Goal: Information Seeking & Learning: Find specific fact

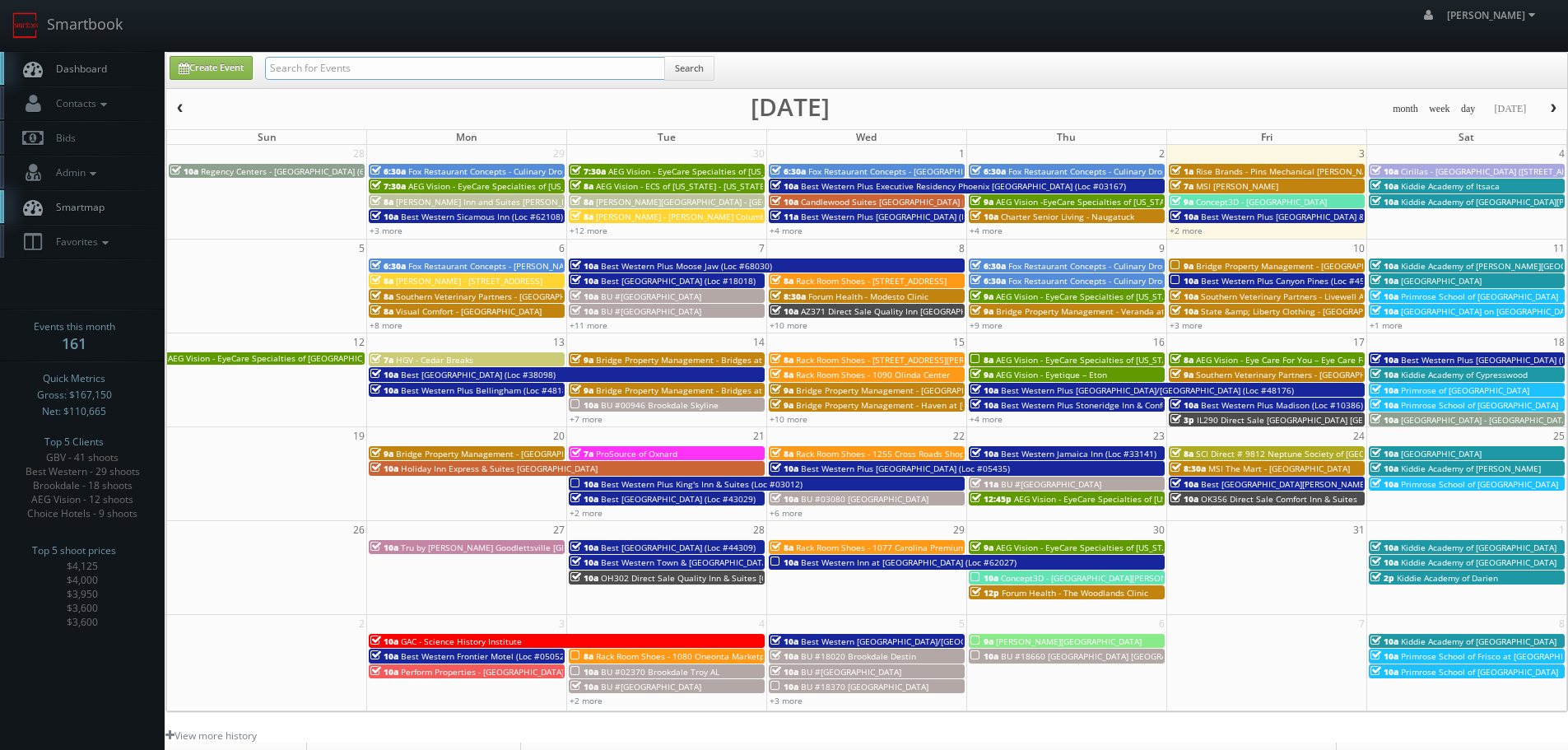
click at [413, 65] on input "text" at bounding box center [465, 68] width 400 height 23
type input "62108"
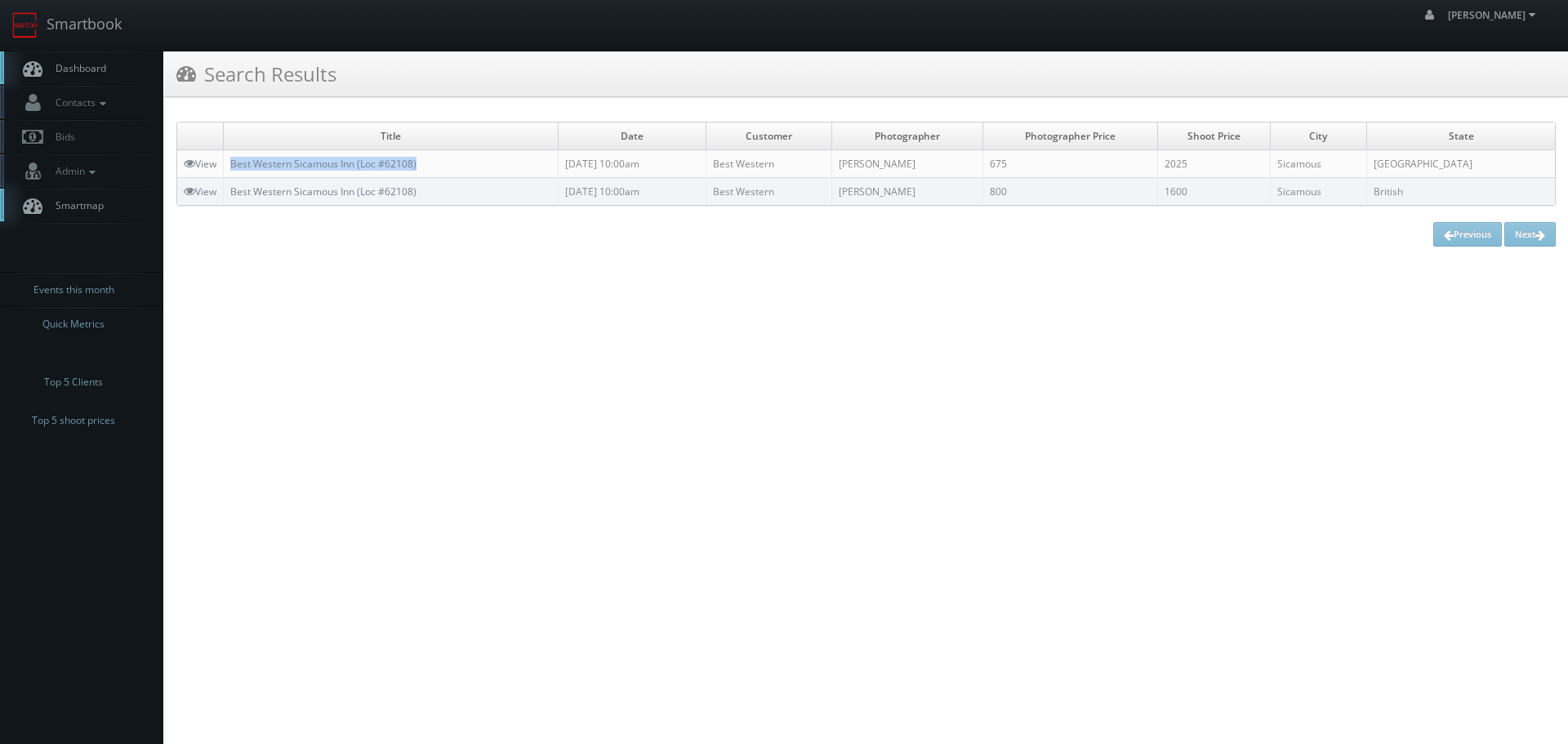
copy link "Best Western Sicamous Inn (Loc #62108)"
drag, startPoint x: 460, startPoint y: 155, endPoint x: 230, endPoint y: 162, distance: 230.1
click at [230, 162] on td "Best Western Sicamous Inn (Loc #62108)" at bounding box center [391, 164] width 335 height 28
click at [117, 35] on link "Smartbook" at bounding box center [67, 25] width 134 height 50
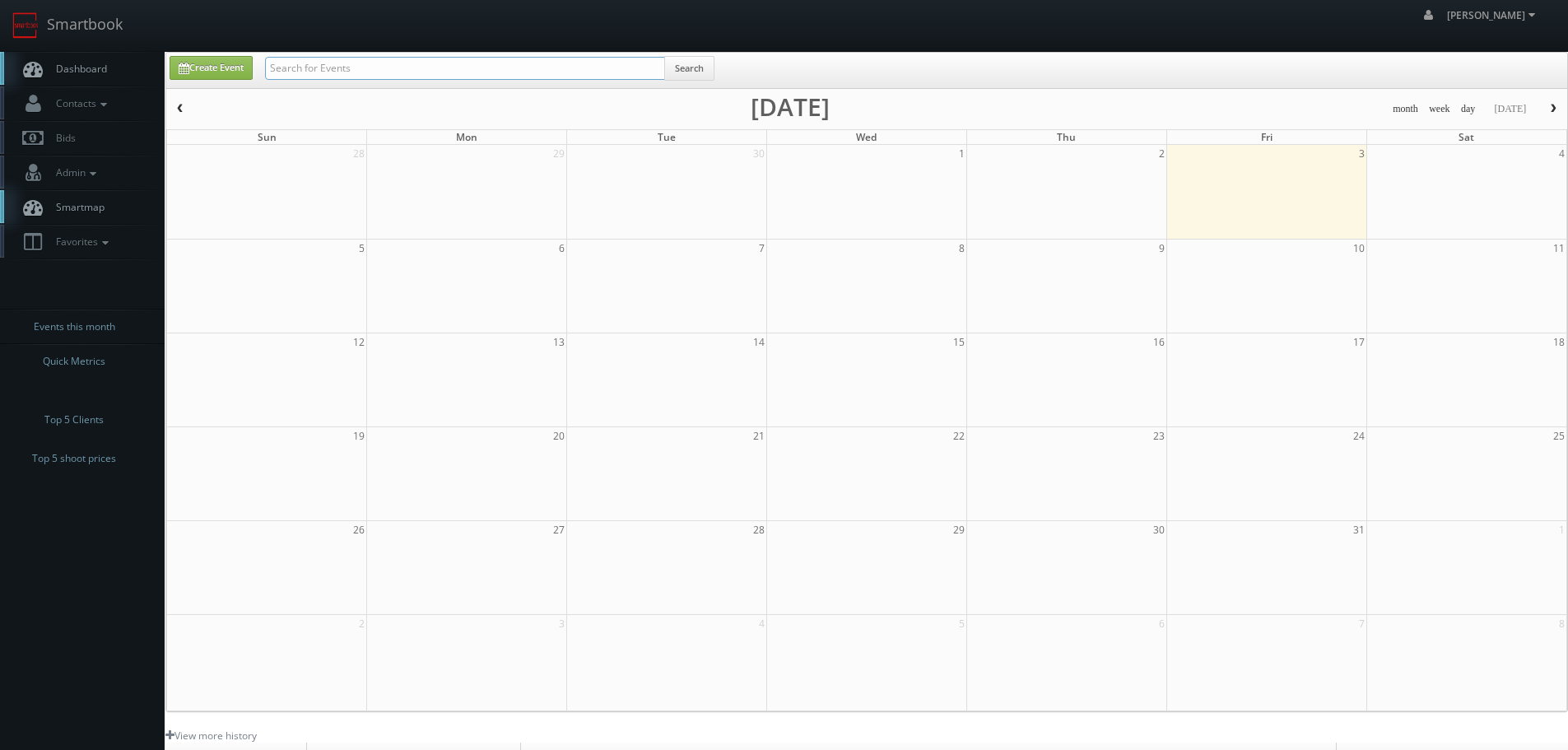
click at [328, 61] on input "text" at bounding box center [465, 68] width 400 height 23
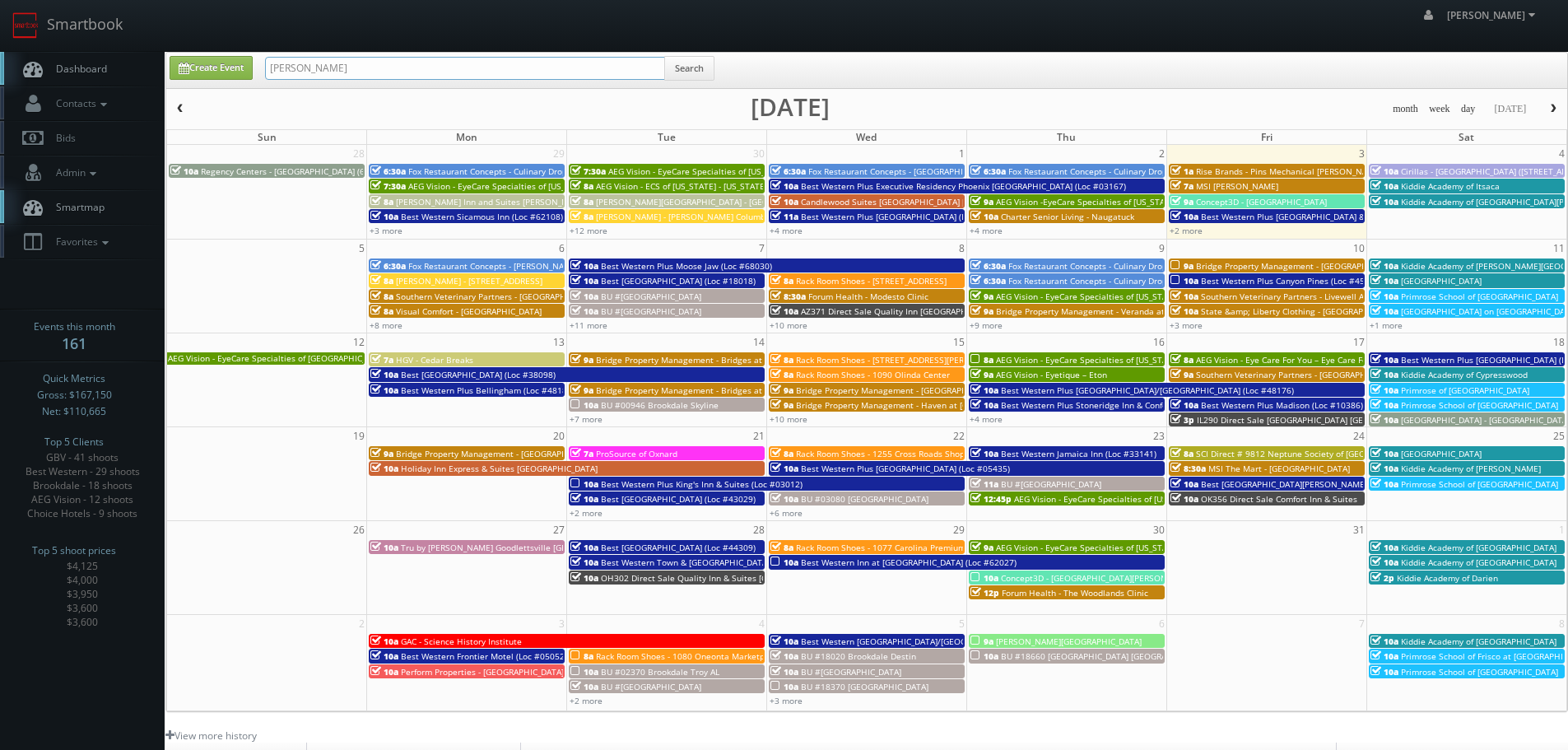
type input "drury"
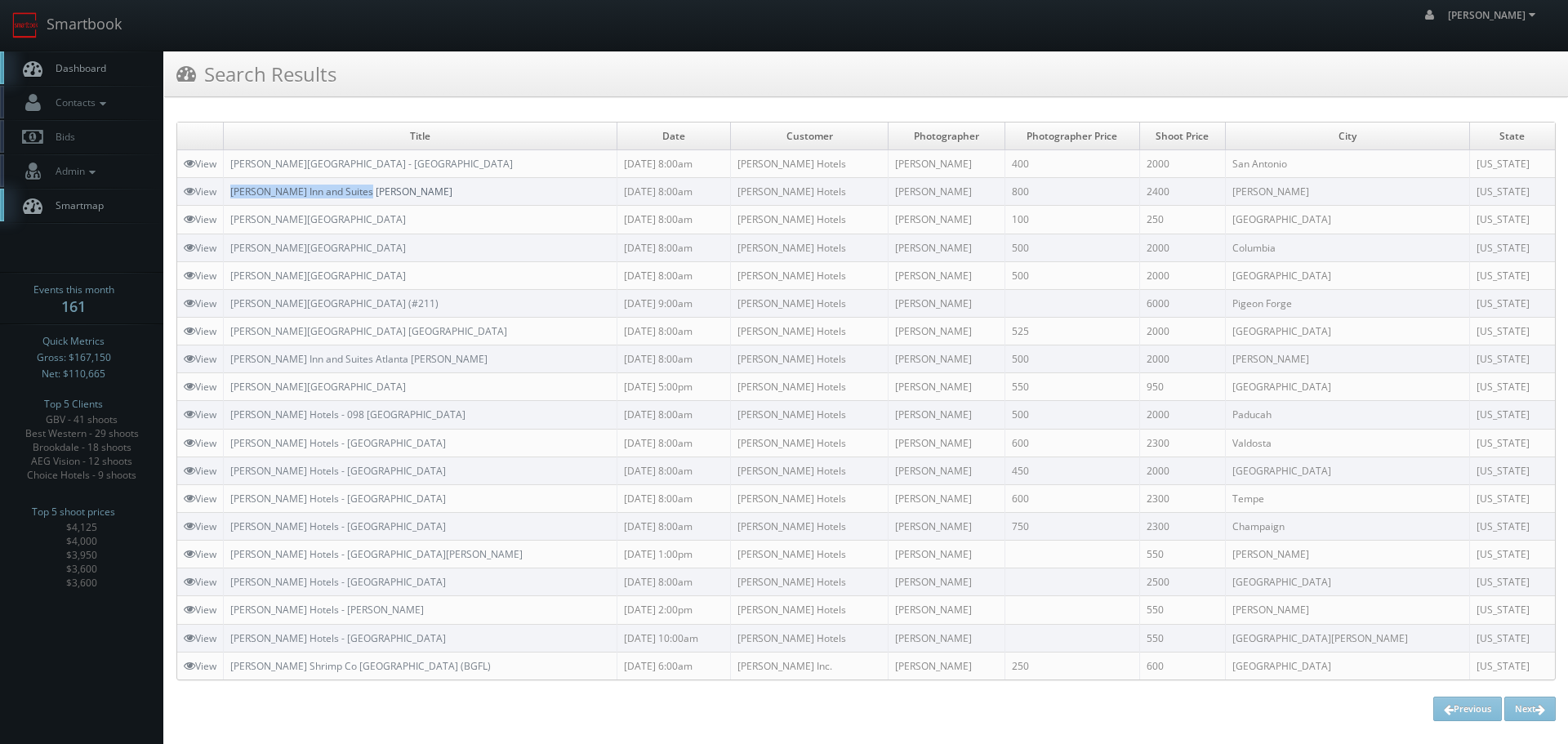
copy link "Drury Inn and Suites Jackson"
drag, startPoint x: 384, startPoint y: 189, endPoint x: 235, endPoint y: 193, distance: 149.1
click at [235, 193] on td "Drury Inn and Suites Jackson" at bounding box center [420, 192] width 394 height 28
click at [114, 43] on link "Smartbook" at bounding box center [67, 25] width 134 height 50
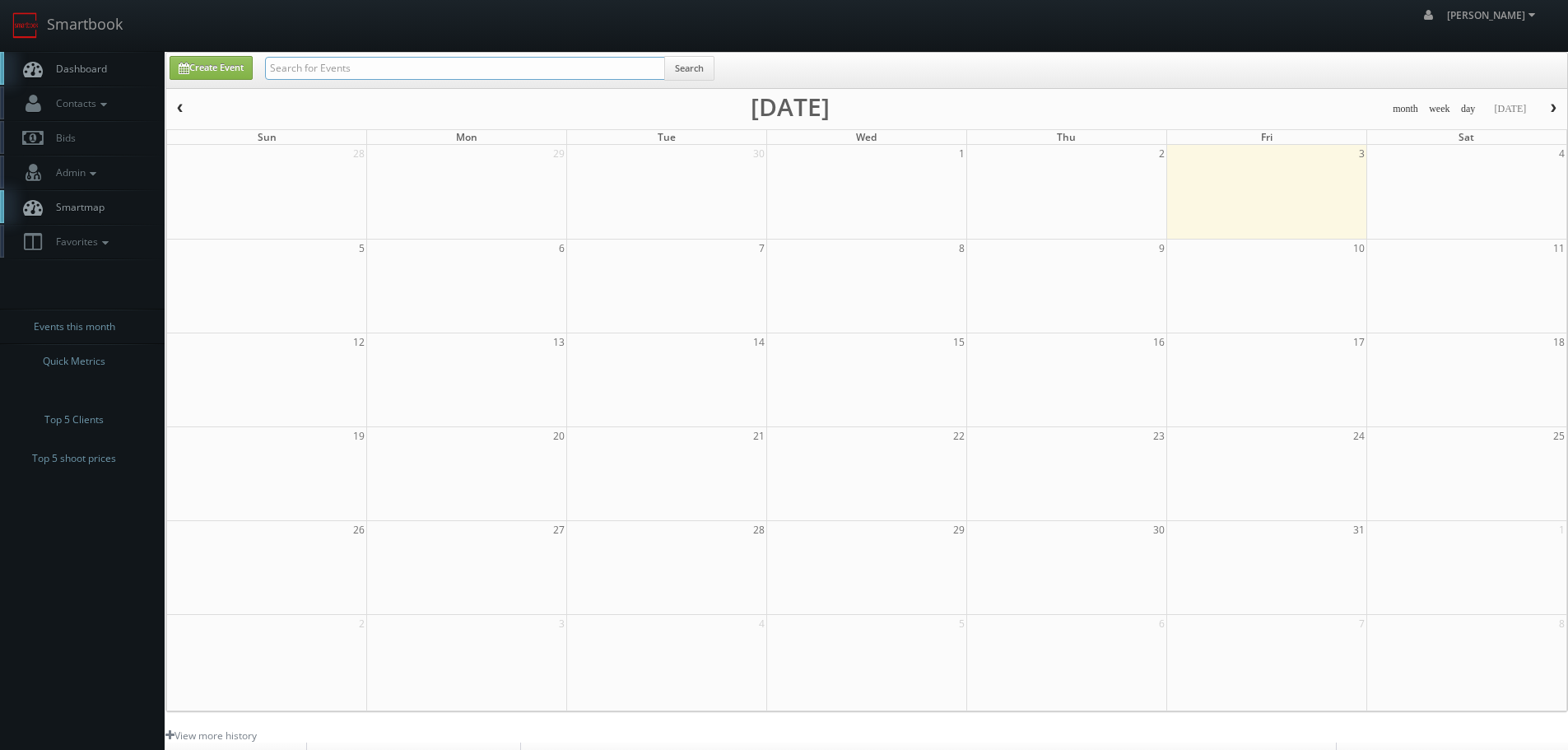
click at [410, 75] on input "text" at bounding box center [465, 68] width 400 height 23
paste input "Red Roof Inn Milwaukee"
type input "Red Roof Inn Milwaukee"
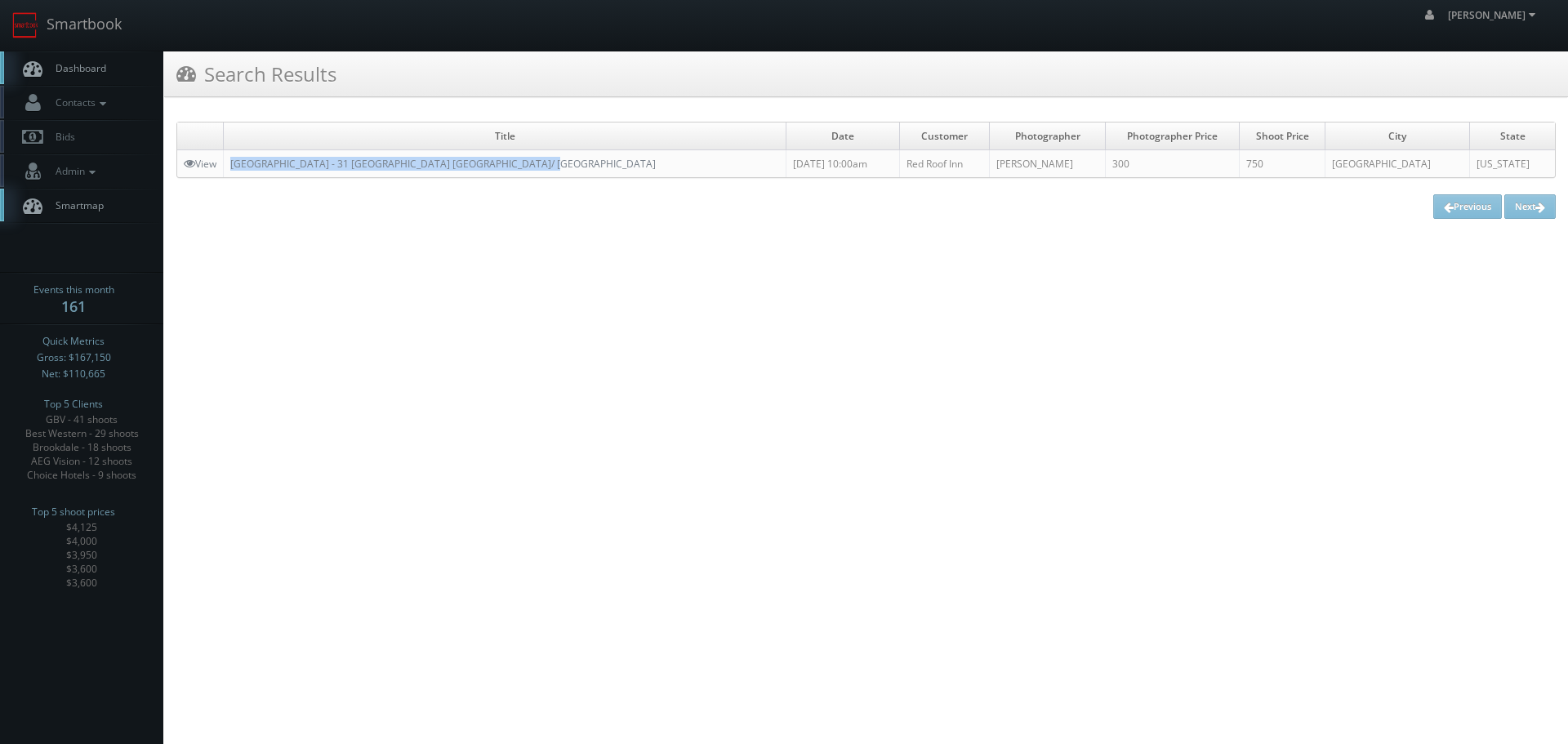
copy link "[GEOGRAPHIC_DATA] - 31 [GEOGRAPHIC_DATA] [GEOGRAPHIC_DATA]/ [GEOGRAPHIC_DATA]"
drag, startPoint x: 566, startPoint y: 152, endPoint x: 225, endPoint y: 159, distance: 341.1
click at [225, 159] on td "[GEOGRAPHIC_DATA] - 31 [GEOGRAPHIC_DATA] [GEOGRAPHIC_DATA]/ [GEOGRAPHIC_DATA]" at bounding box center [505, 164] width 563 height 28
click at [101, 37] on link "Smartbook" at bounding box center [67, 25] width 134 height 50
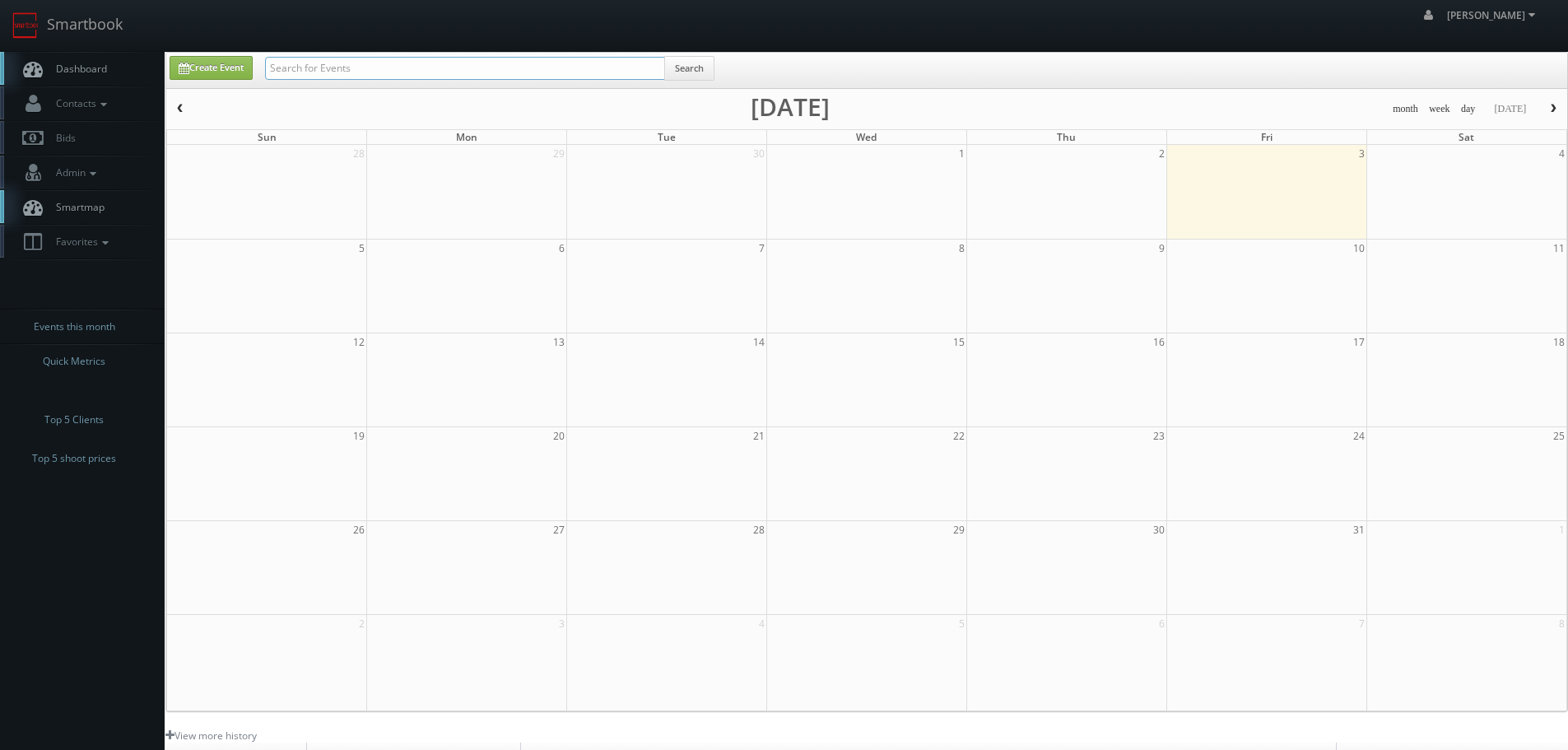
click at [331, 74] on input "text" at bounding box center [465, 68] width 400 height 23
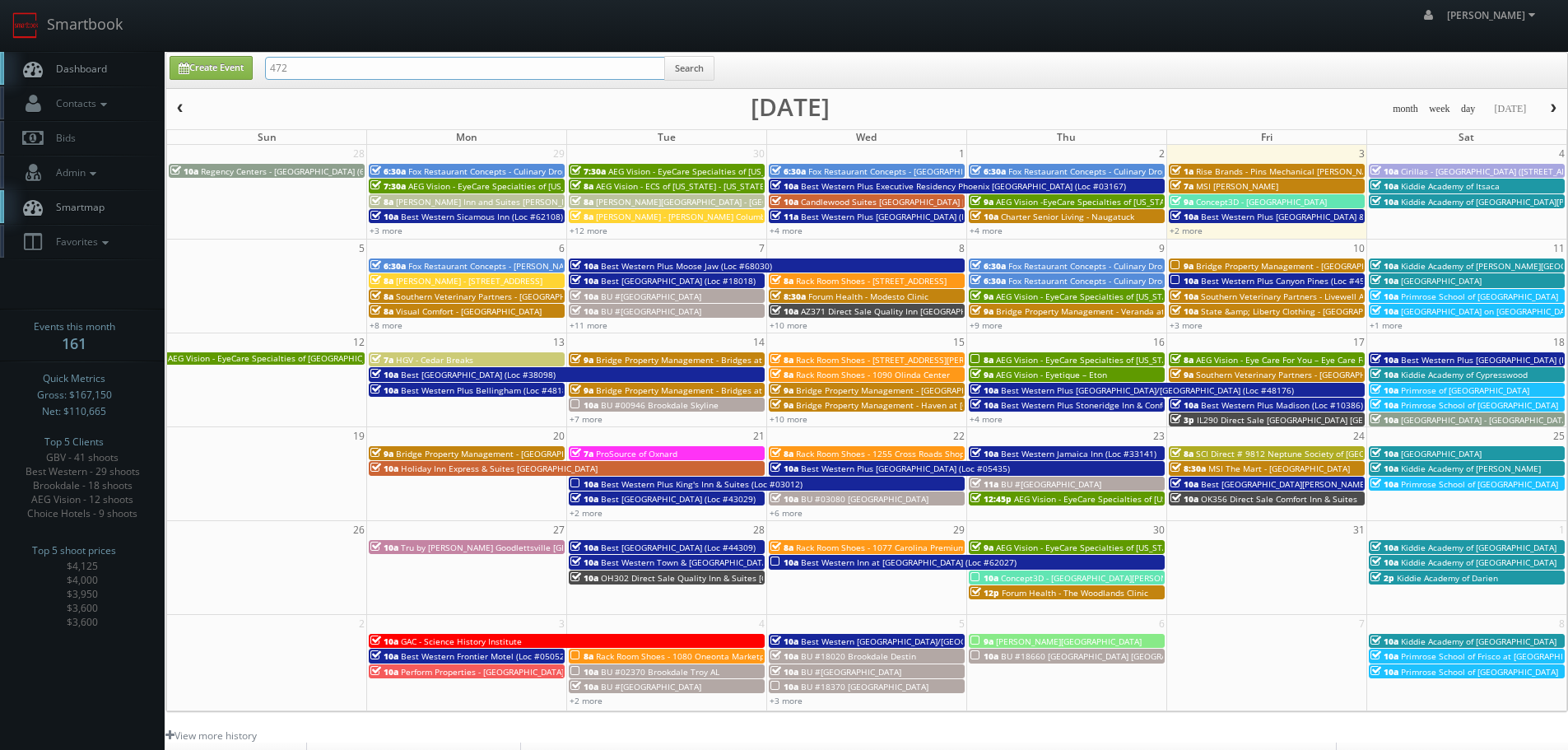
type input "472"
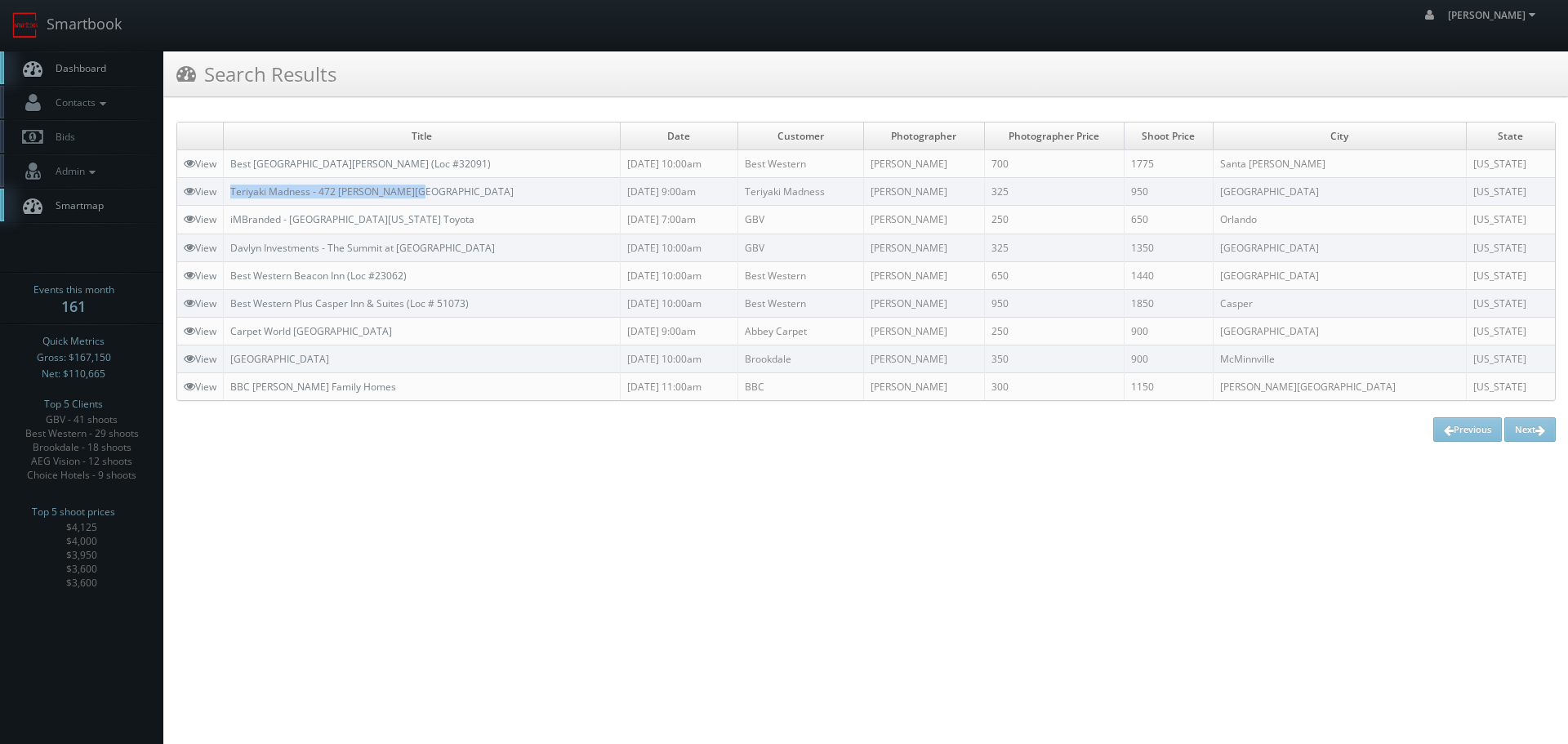
copy link "Teriyaki Madness - 472 [PERSON_NAME][GEOGRAPHIC_DATA]"
drag, startPoint x: 436, startPoint y: 191, endPoint x: 232, endPoint y: 191, distance: 204.0
click at [232, 191] on td "Teriyaki Madness - 472 [PERSON_NAME][GEOGRAPHIC_DATA]" at bounding box center [421, 192] width 397 height 28
click at [66, 12] on link "Smartbook" at bounding box center [67, 25] width 134 height 50
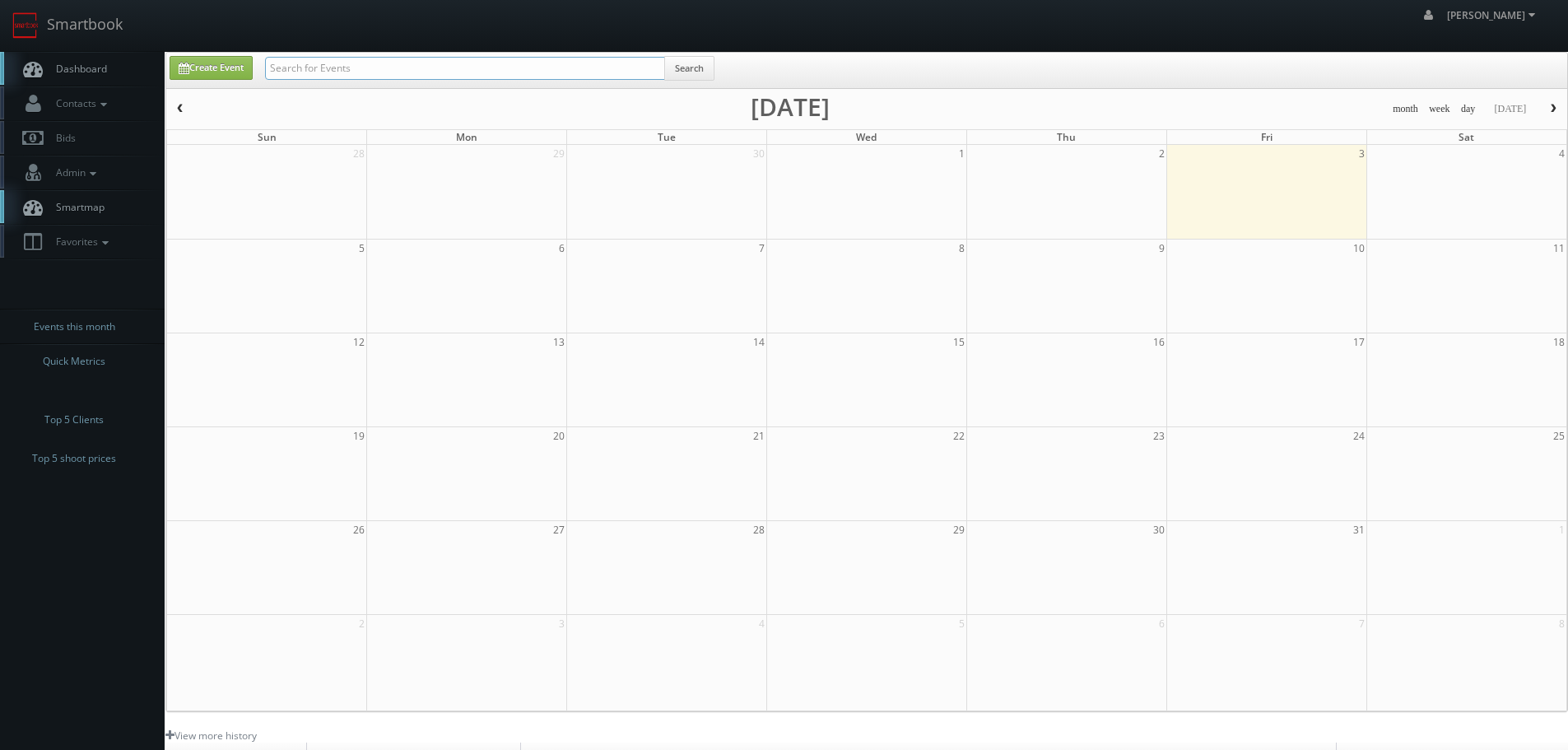
click at [368, 76] on input "text" at bounding box center [465, 68] width 400 height 23
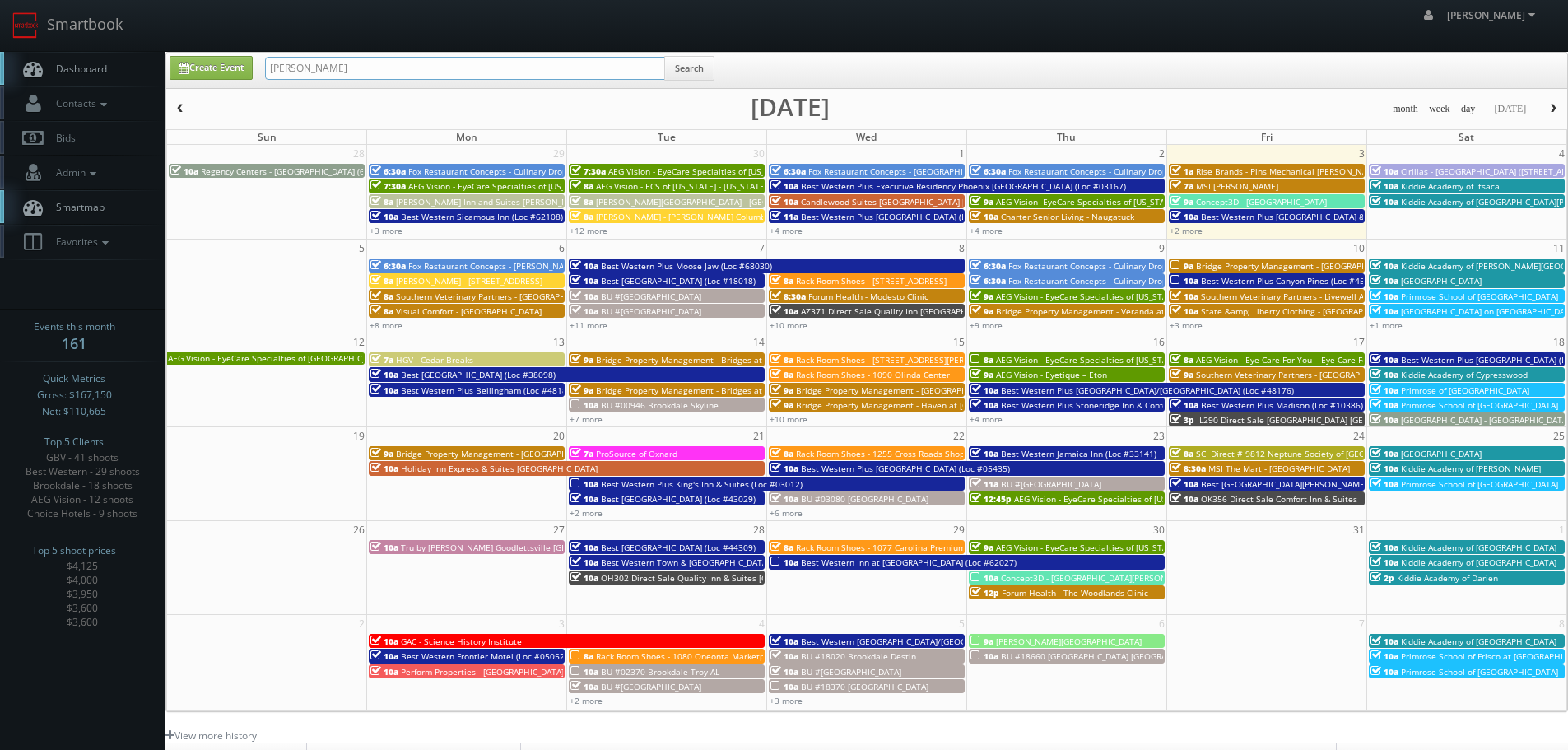
type input "sean lamb"
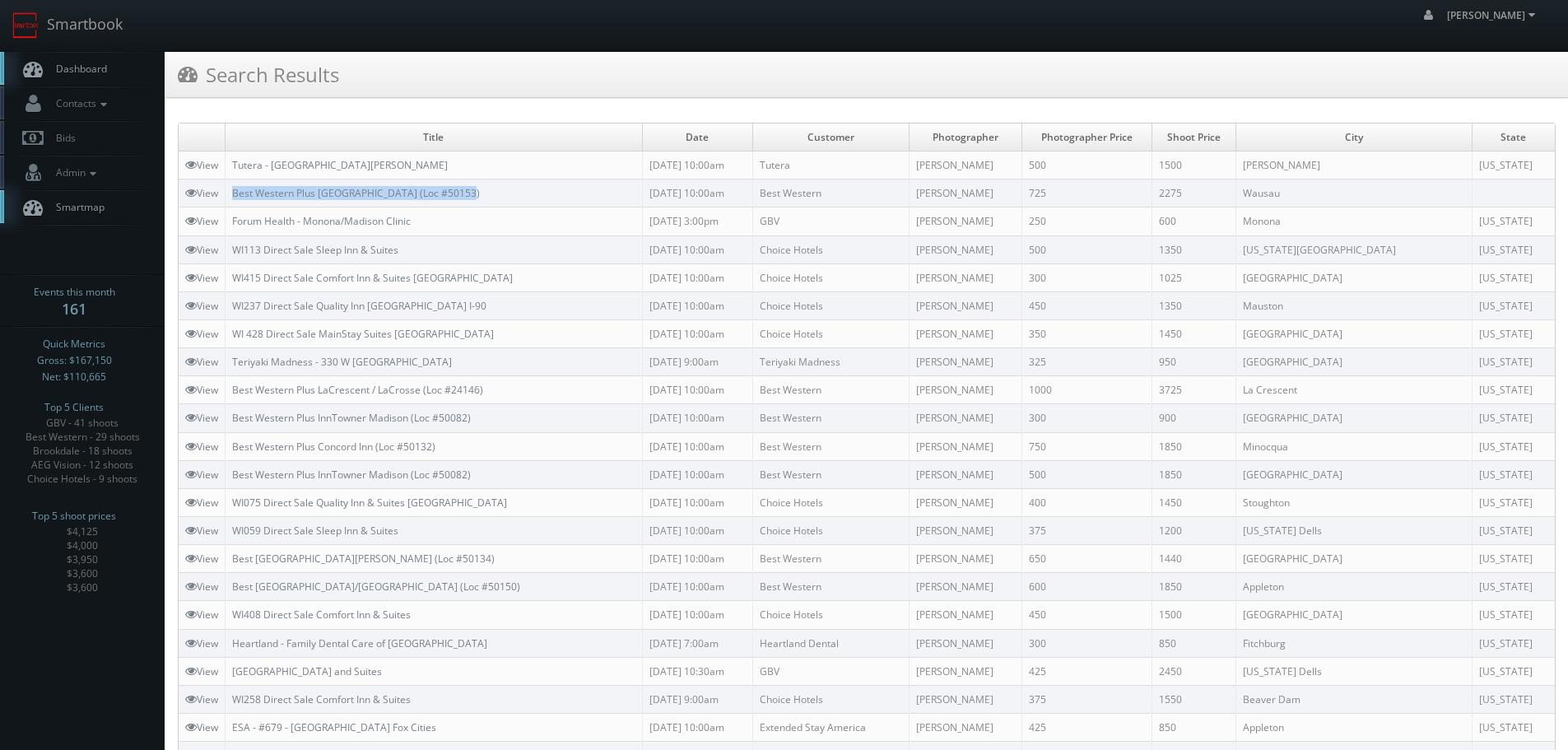
copy link "Best Western Plus [GEOGRAPHIC_DATA] (Loc #50153)"
drag, startPoint x: 499, startPoint y: 197, endPoint x: 227, endPoint y: 184, distance: 272.3
click at [227, 184] on td "Best Western Plus [GEOGRAPHIC_DATA] (Loc #50153)" at bounding box center [434, 194] width 417 height 28
click at [98, 44] on link "Smartbook" at bounding box center [67, 25] width 135 height 51
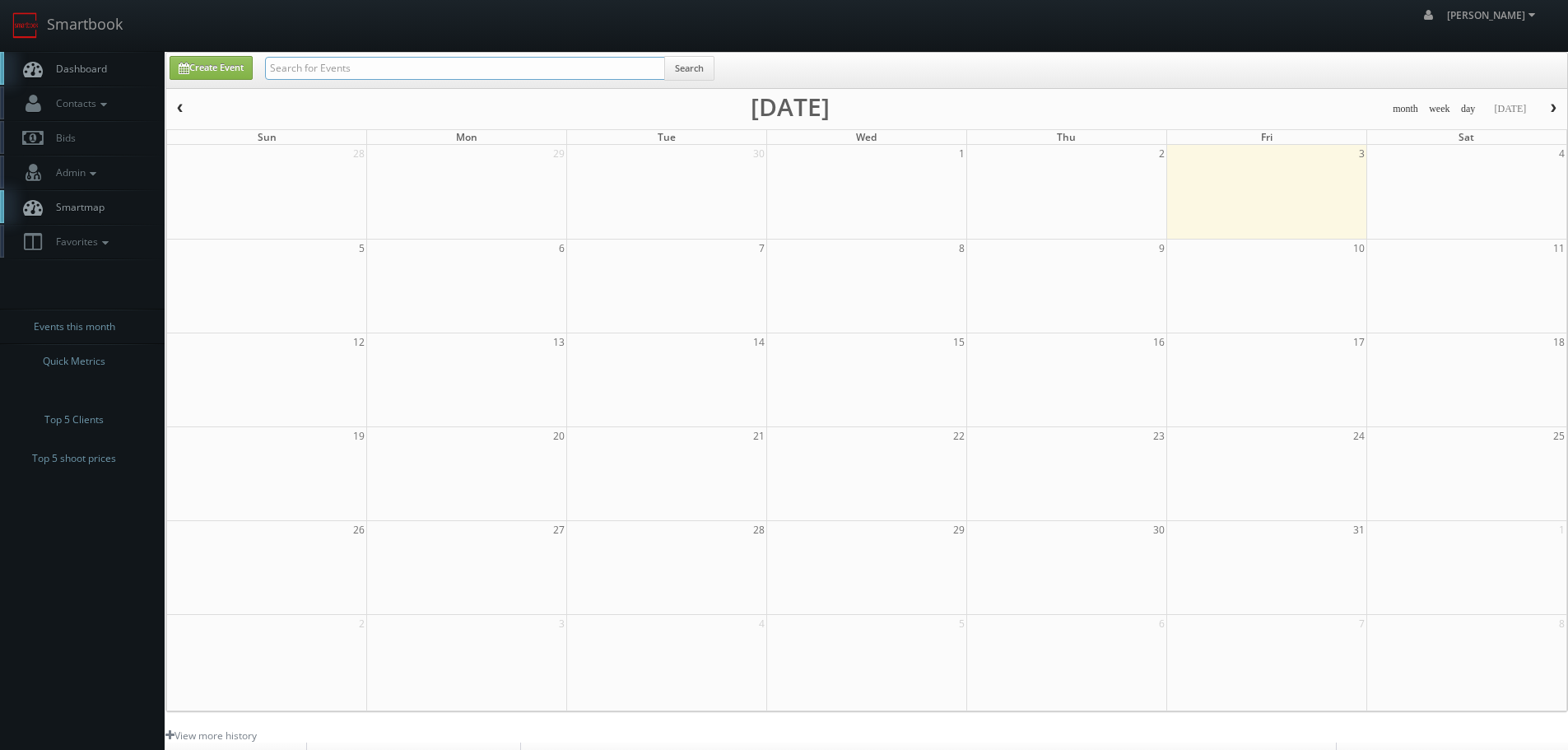
click at [372, 72] on input "text" at bounding box center [465, 68] width 400 height 23
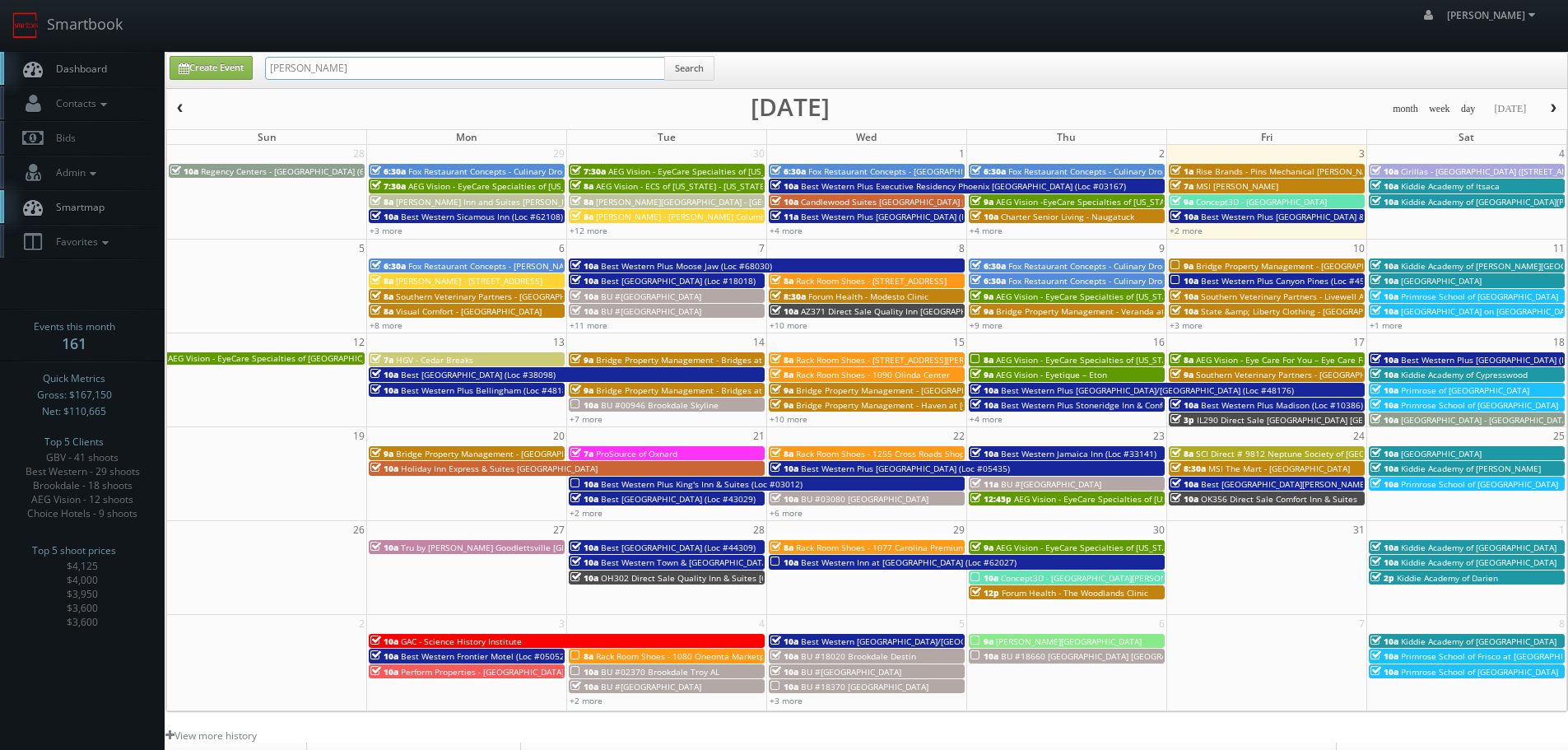
type input "simon"
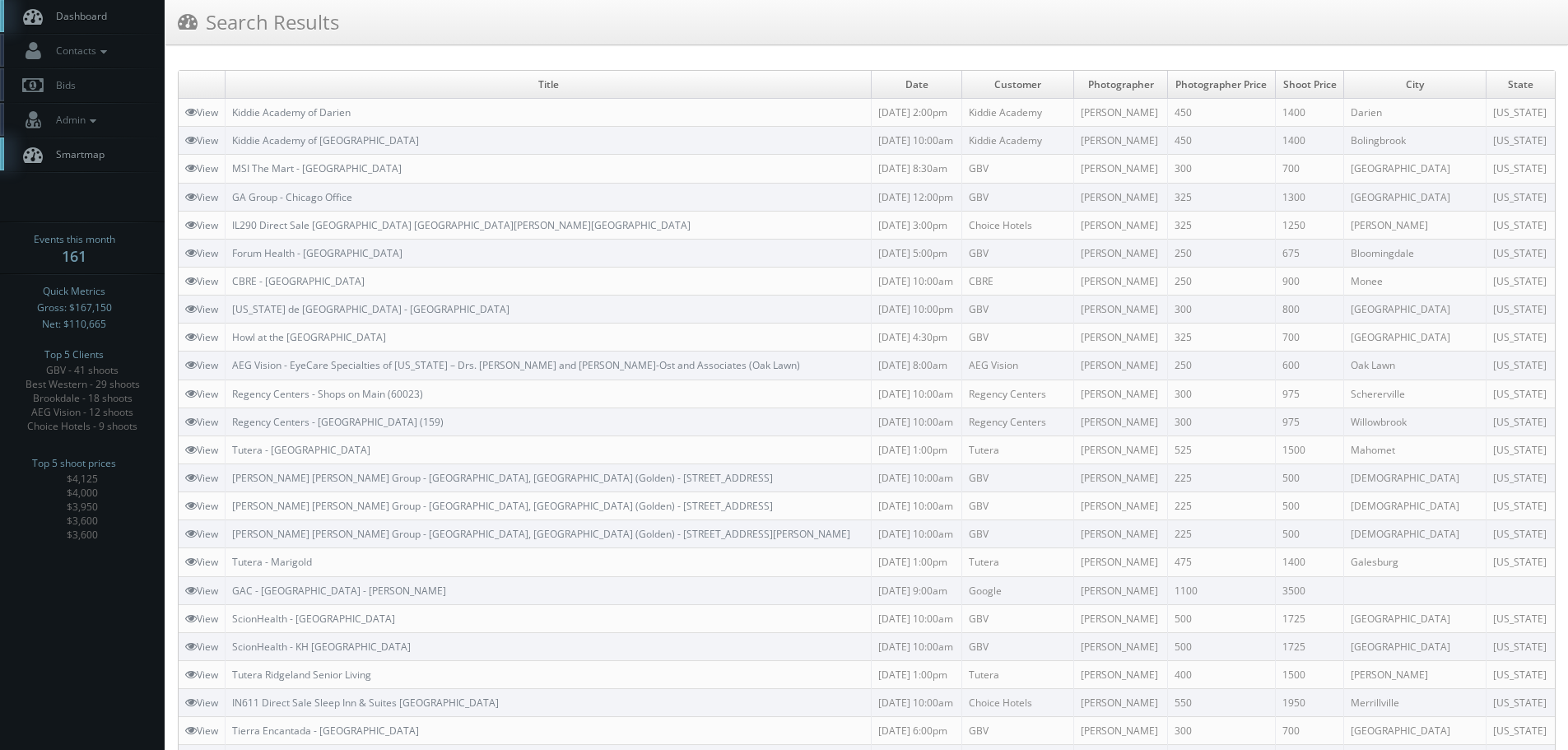
scroll to position [82, 0]
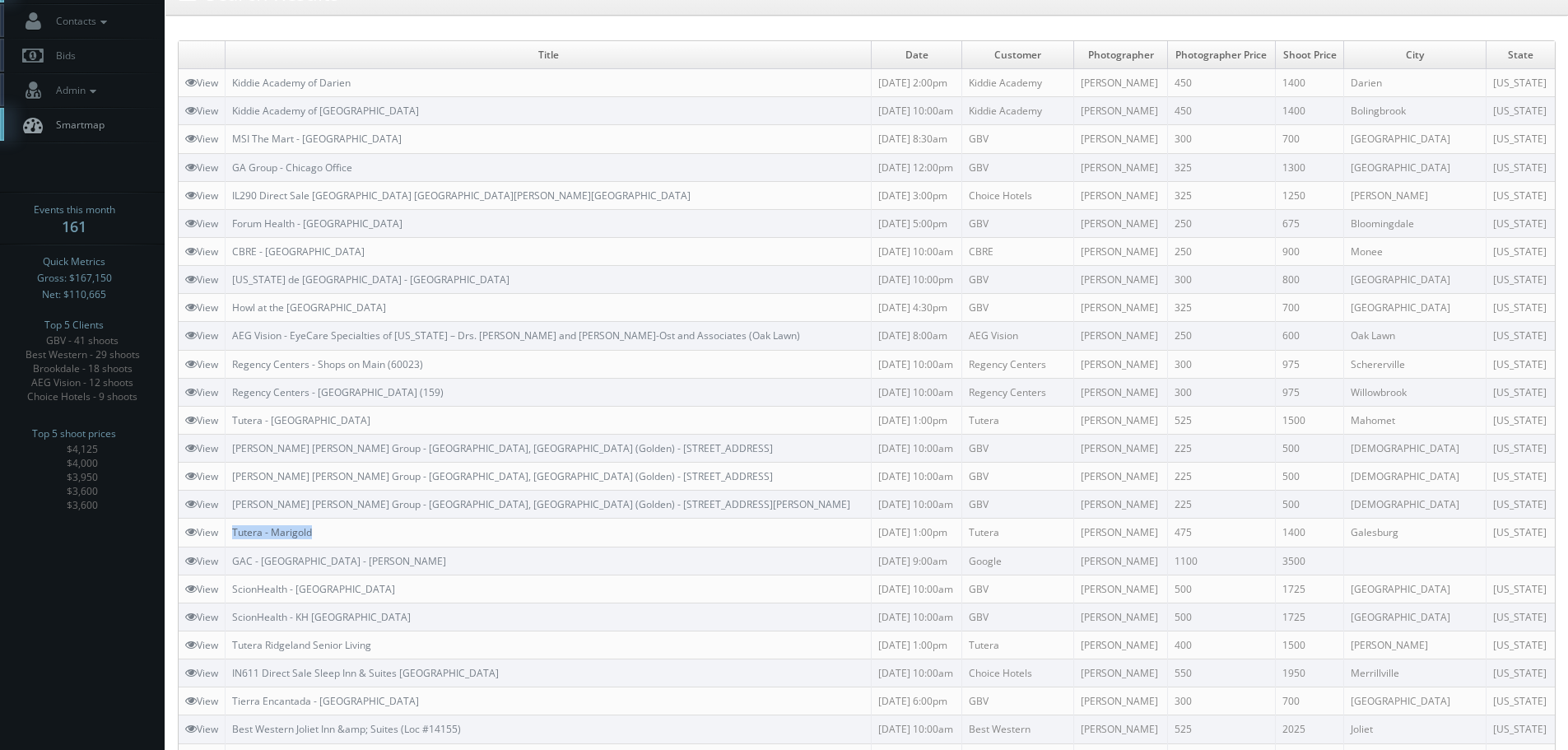
copy link "Tutera - Marigold"
drag, startPoint x: 288, startPoint y: 532, endPoint x: 236, endPoint y: 534, distance: 52.0
click at [236, 534] on td "Tutera - Marigold" at bounding box center [548, 532] width 646 height 28
copy link "Tutera - Marigold"
copy link "Tutera - [GEOGRAPHIC_DATA]"
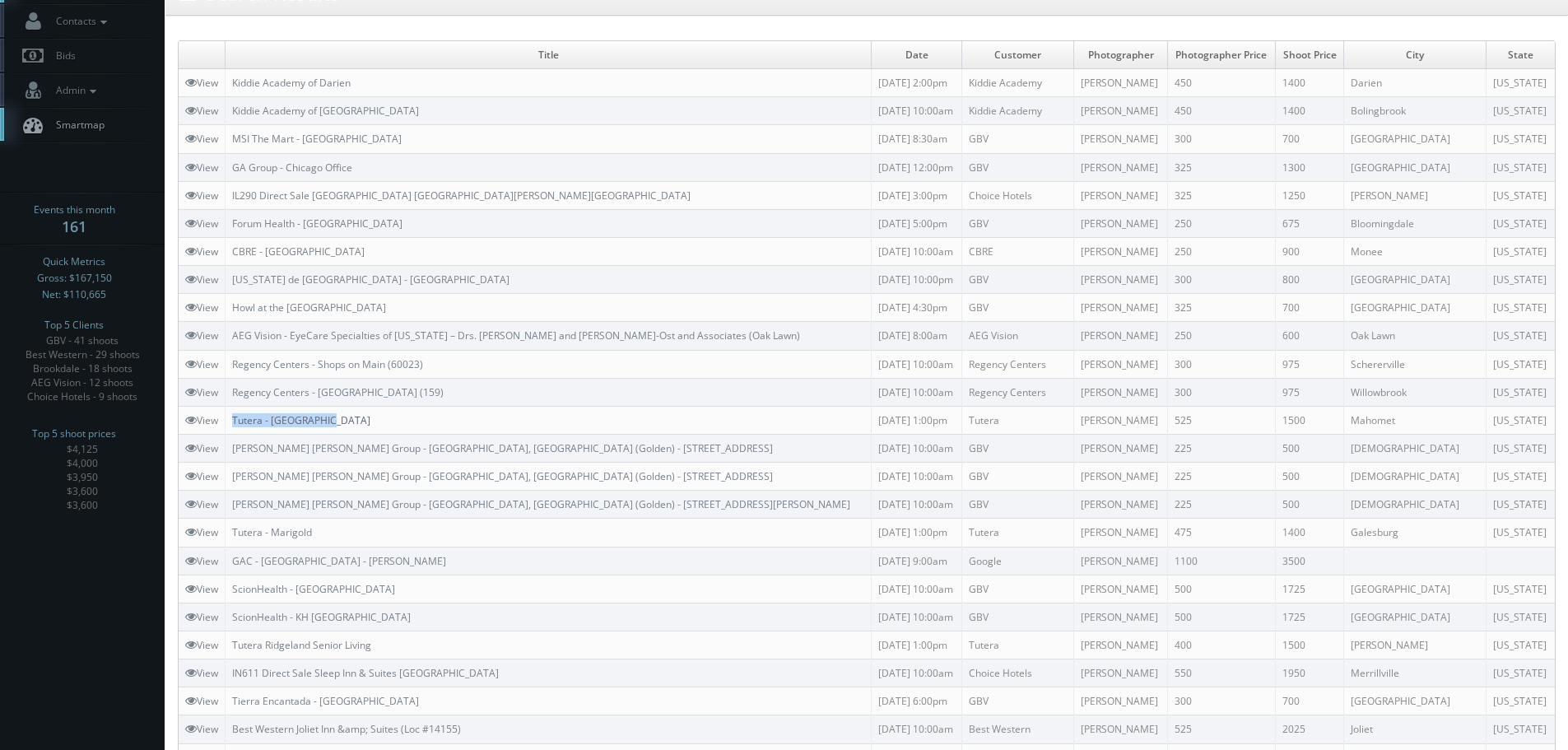
drag, startPoint x: 348, startPoint y: 423, endPoint x: 236, endPoint y: 419, distance: 112.1
click at [236, 419] on td "Tutera - [GEOGRAPHIC_DATA]" at bounding box center [548, 419] width 646 height 28
copy link "[PERSON_NAME] [PERSON_NAME] Group"
drag, startPoint x: 232, startPoint y: 447, endPoint x: 322, endPoint y: 448, distance: 90.0
click at [322, 448] on td "[PERSON_NAME] [PERSON_NAME] Group - [GEOGRAPHIC_DATA], [GEOGRAPHIC_DATA] (Golde…" at bounding box center [548, 448] width 646 height 28
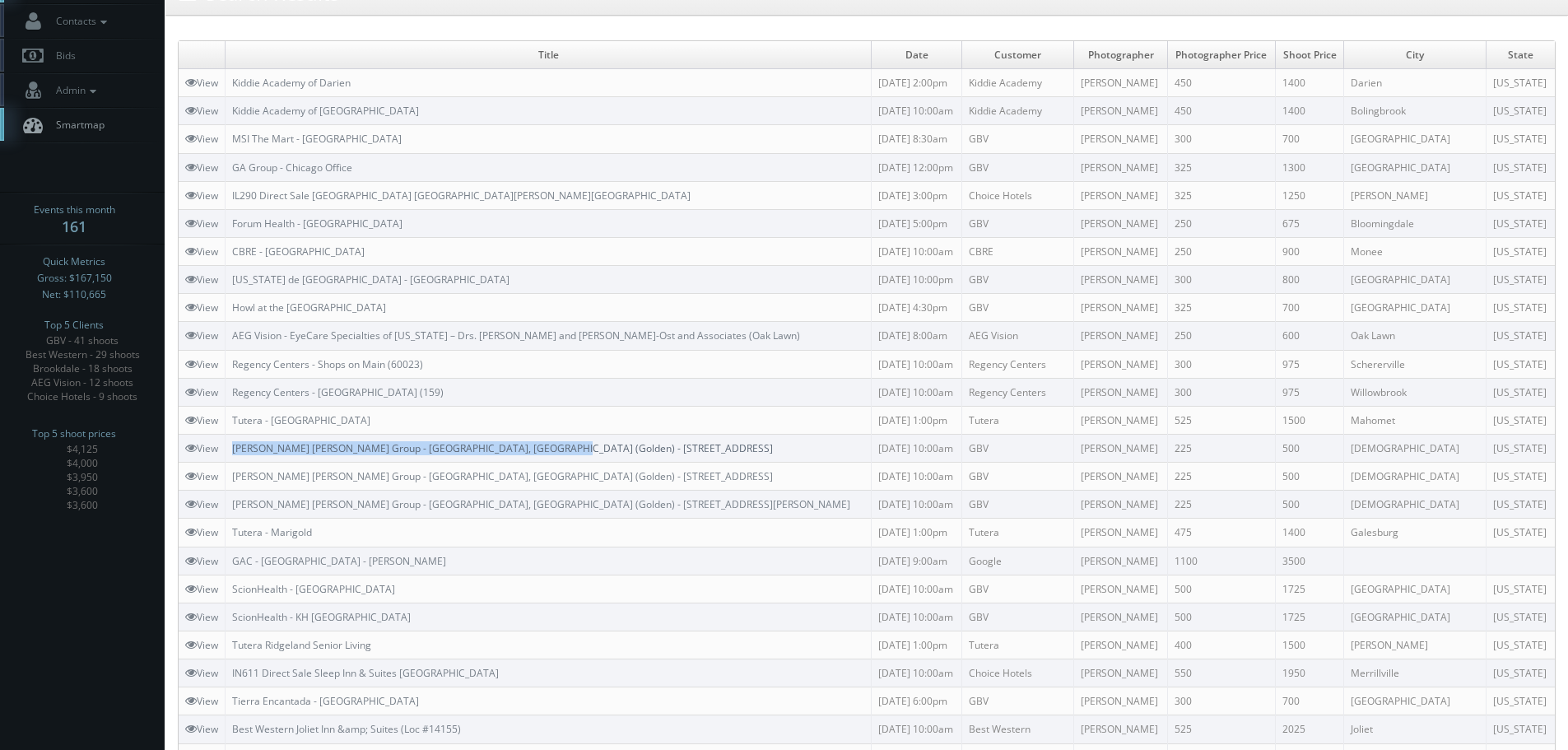
copy link "Rogge Dunn Group - Mason County, IL (Golden) - 100 N. Park Avenue"
drag, startPoint x: 599, startPoint y: 446, endPoint x: 238, endPoint y: 449, distance: 361.0
click at [238, 449] on td "Rogge Dunn Group - Mason County, IL (Golden) - 100 N. Park Avenue" at bounding box center [548, 448] width 646 height 28
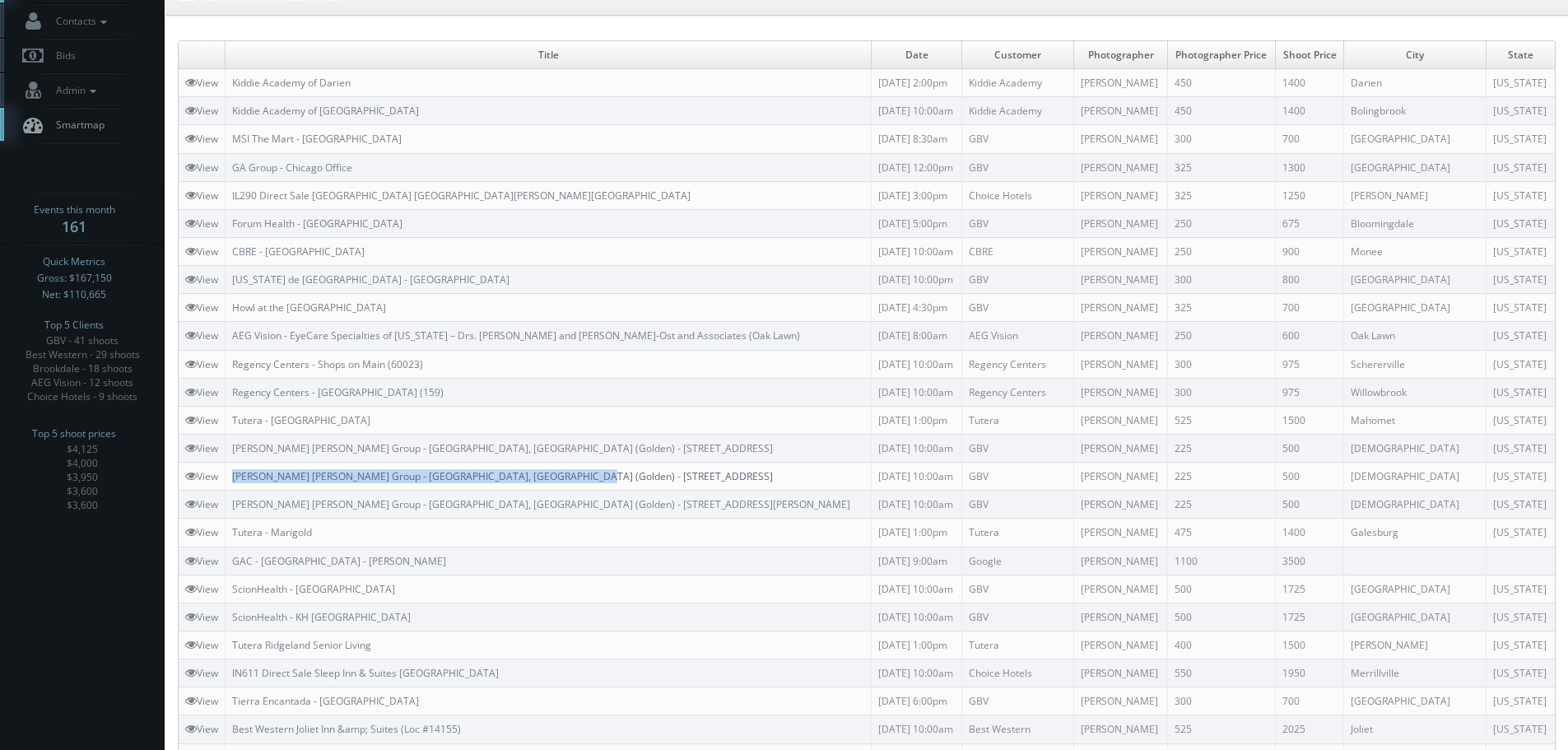
copy link "Rogge Dunn Group - Mason County, IL (Golden) - 306 N. Broadway Street"
drag, startPoint x: 578, startPoint y: 478, endPoint x: 234, endPoint y: 470, distance: 344.1
click at [234, 470] on td "Rogge Dunn Group - Mason County, IL (Golden) - 306 N. Broadway Street" at bounding box center [548, 477] width 646 height 28
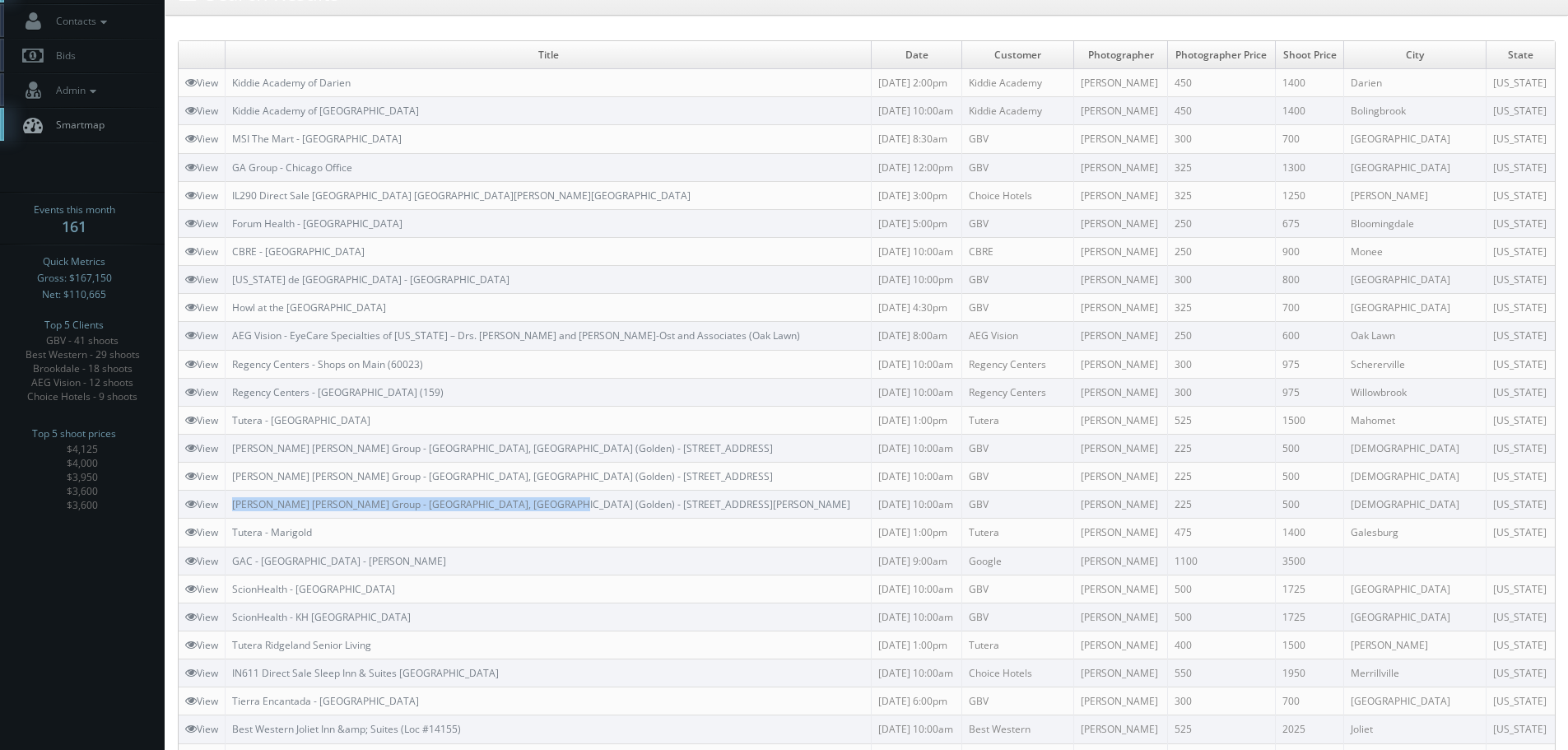
copy link "Rogge Dunn Group - Mason County, IL (Golden) - 12496 Herman Road"
drag, startPoint x: 598, startPoint y: 498, endPoint x: 233, endPoint y: 501, distance: 365.0
click at [233, 501] on td "Rogge Dunn Group - Mason County, IL (Golden) - 12496 Herman Road" at bounding box center [548, 504] width 646 height 28
copy link "Regency Centers - Shops on Main (60023)"
drag, startPoint x: 447, startPoint y: 367, endPoint x: 231, endPoint y: 367, distance: 216.0
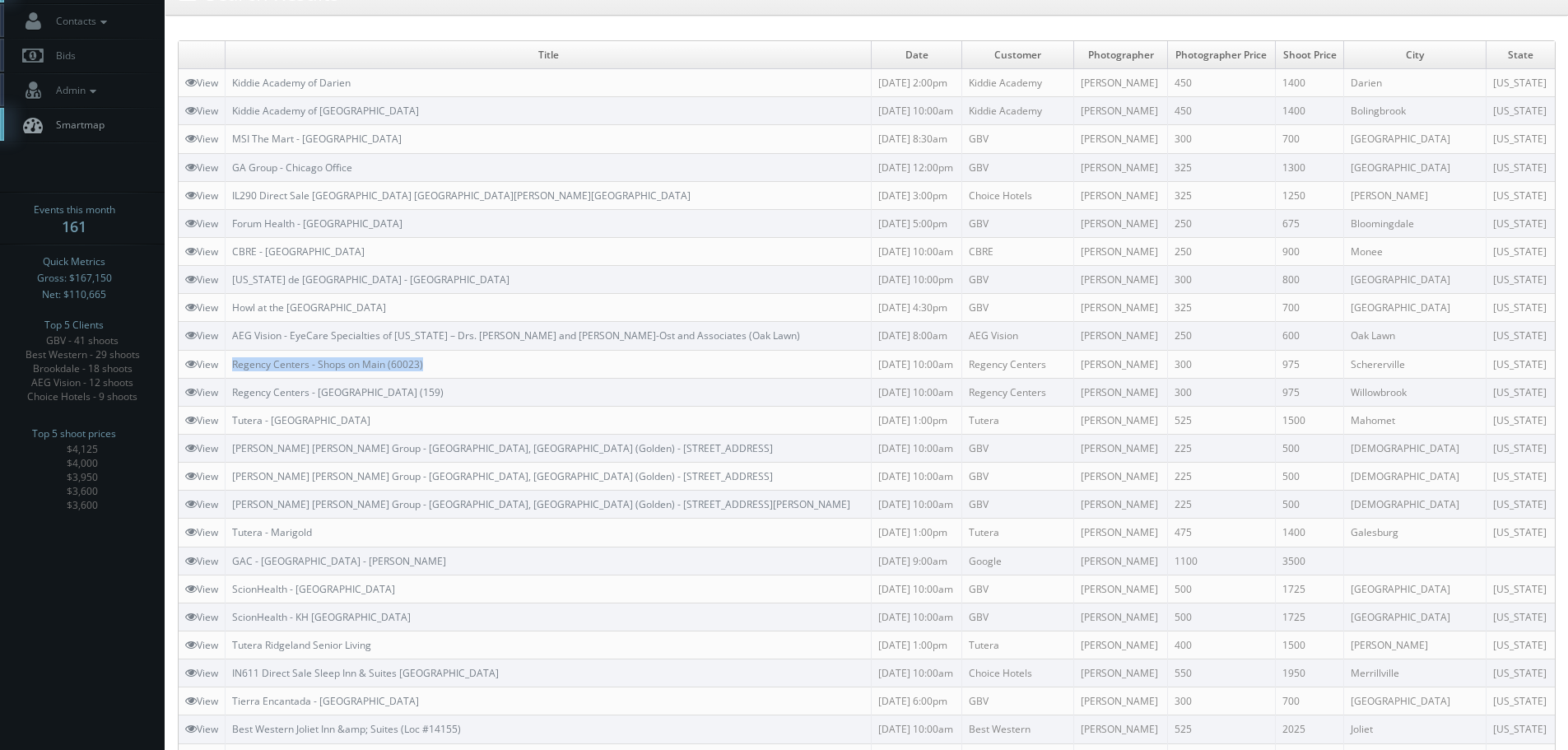
click at [231, 367] on td "Regency Centers - Shops on Main (60023)" at bounding box center [548, 364] width 646 height 28
copy link "Hinsdale Lake Commons (159)"
drag, startPoint x: 494, startPoint y: 391, endPoint x: 320, endPoint y: 387, distance: 174.0
click at [320, 387] on td "Regency Centers - Hinsdale Lake Commons (159)" at bounding box center [548, 392] width 646 height 28
click at [537, 376] on td "Regency Centers - Shops on Main (60023)" at bounding box center [548, 364] width 646 height 28
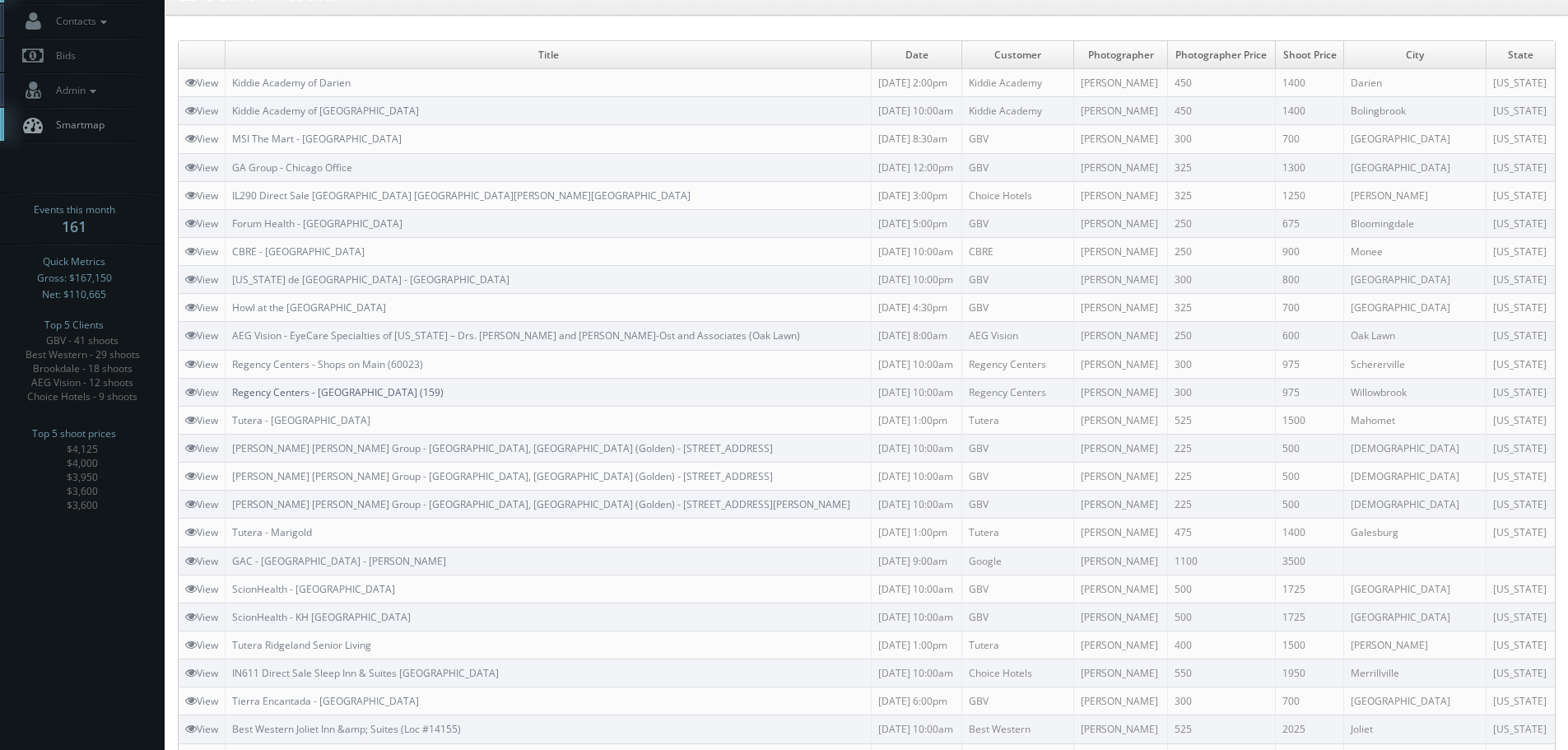
copy link "Regency Centers - Hinsdale Lake Commons (159)"
drag, startPoint x: 568, startPoint y: 391, endPoint x: 235, endPoint y: 390, distance: 333.0
click at [235, 390] on td "Regency Centers - Hinsdale Lake Commons (159)" at bounding box center [548, 392] width 646 height 28
drag, startPoint x: 459, startPoint y: 361, endPoint x: 238, endPoint y: 370, distance: 221.2
click at [238, 370] on td "Regency Centers - Shops on Main (60023)" at bounding box center [548, 364] width 646 height 28
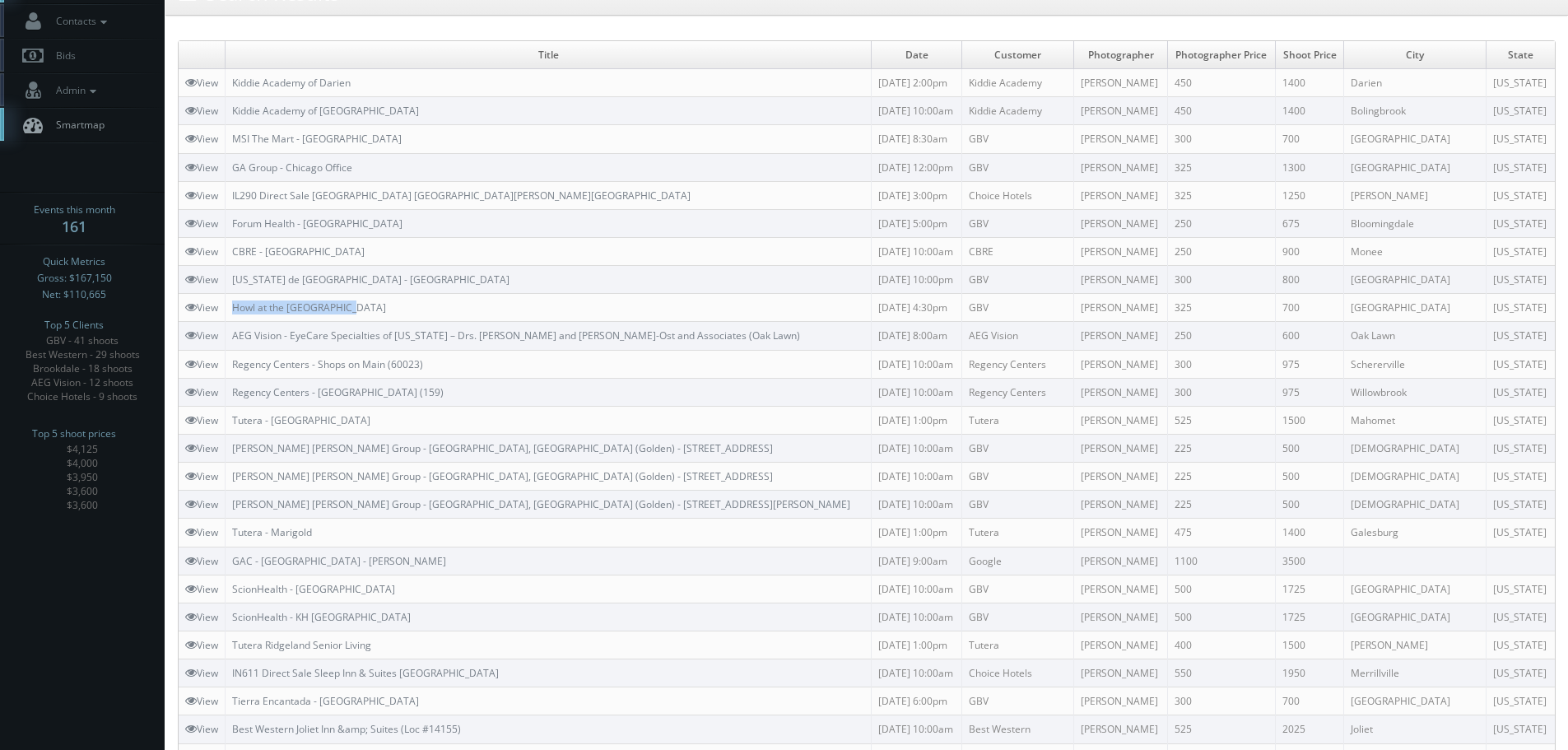
drag, startPoint x: 387, startPoint y: 304, endPoint x: 229, endPoint y: 305, distance: 158.0
click at [229, 305] on td "Howl at the Moon Chicago" at bounding box center [548, 308] width 646 height 28
drag, startPoint x: 405, startPoint y: 277, endPoint x: 314, endPoint y: 287, distance: 91.5
click at [314, 287] on td "[US_STATE] de [GEOGRAPHIC_DATA] - [GEOGRAPHIC_DATA]" at bounding box center [548, 280] width 646 height 28
click at [421, 282] on td "[US_STATE] de [GEOGRAPHIC_DATA] - [GEOGRAPHIC_DATA]" at bounding box center [548, 280] width 646 height 28
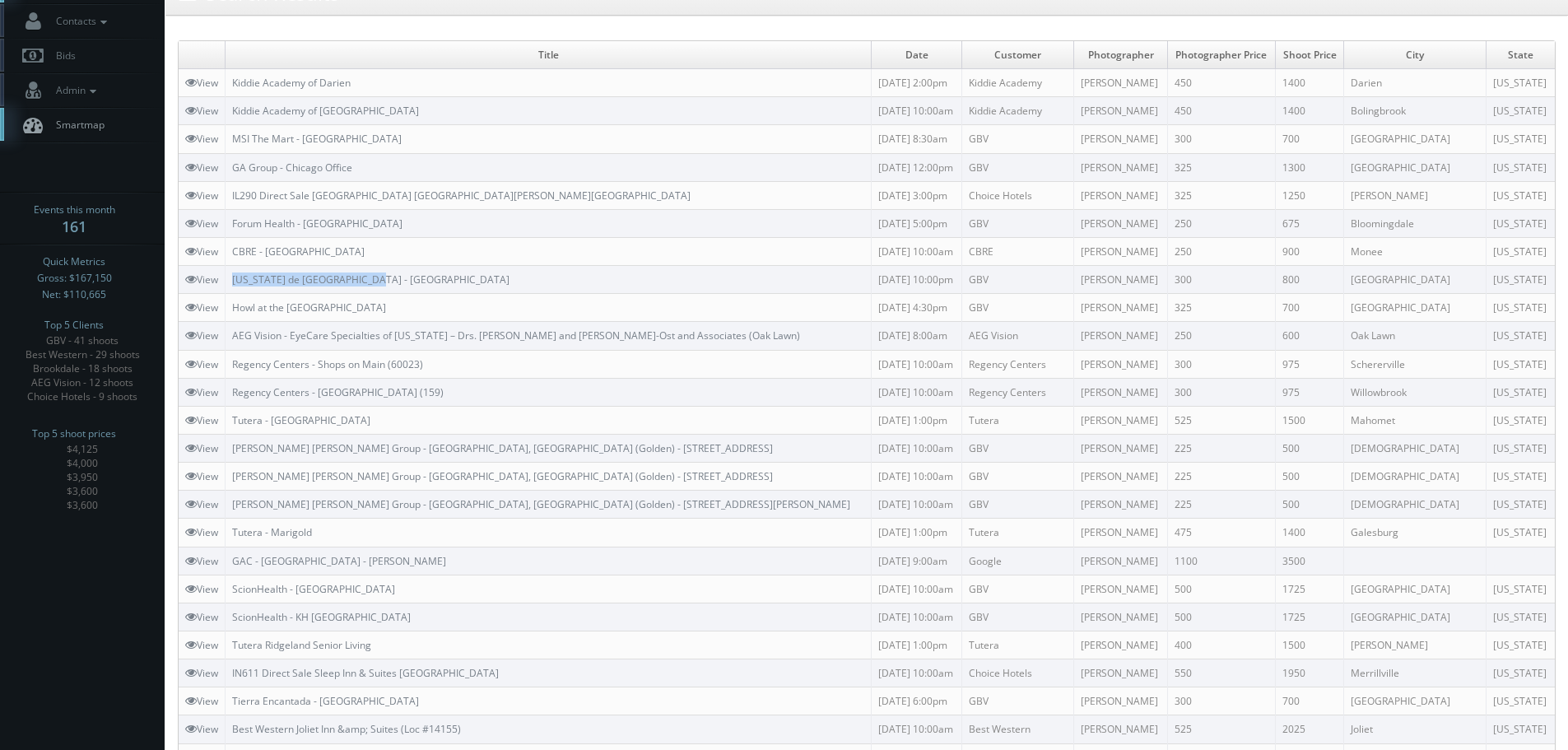
drag, startPoint x: 317, startPoint y: 288, endPoint x: 237, endPoint y: 291, distance: 80.1
click at [237, 291] on td "[US_STATE] de [GEOGRAPHIC_DATA] - [GEOGRAPHIC_DATA]" at bounding box center [548, 280] width 646 height 28
drag, startPoint x: 365, startPoint y: 248, endPoint x: 268, endPoint y: 252, distance: 97.1
click at [268, 252] on td "CBRE - [GEOGRAPHIC_DATA]" at bounding box center [548, 251] width 646 height 28
drag, startPoint x: 365, startPoint y: 246, endPoint x: 399, endPoint y: 243, distance: 34.1
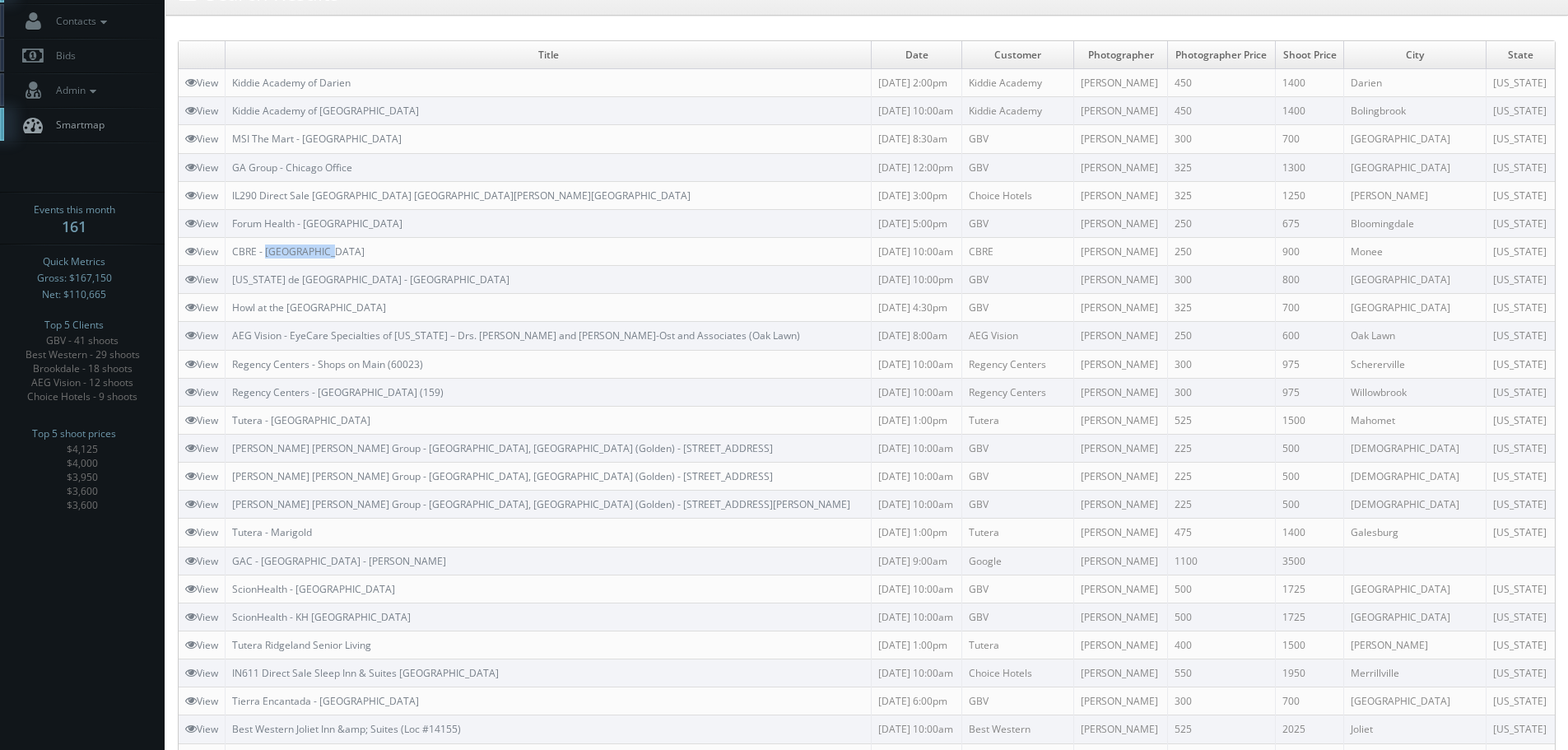
click at [366, 246] on td "CBRE - [GEOGRAPHIC_DATA]" at bounding box center [548, 251] width 646 height 28
click at [483, 249] on td "CBRE - [GEOGRAPHIC_DATA]" at bounding box center [548, 251] width 646 height 28
drag, startPoint x: 401, startPoint y: 248, endPoint x: 232, endPoint y: 254, distance: 169.1
click at [232, 254] on td "CBRE - Bailly Ridge" at bounding box center [548, 251] width 646 height 28
drag, startPoint x: 721, startPoint y: 337, endPoint x: 236, endPoint y: 343, distance: 485.0
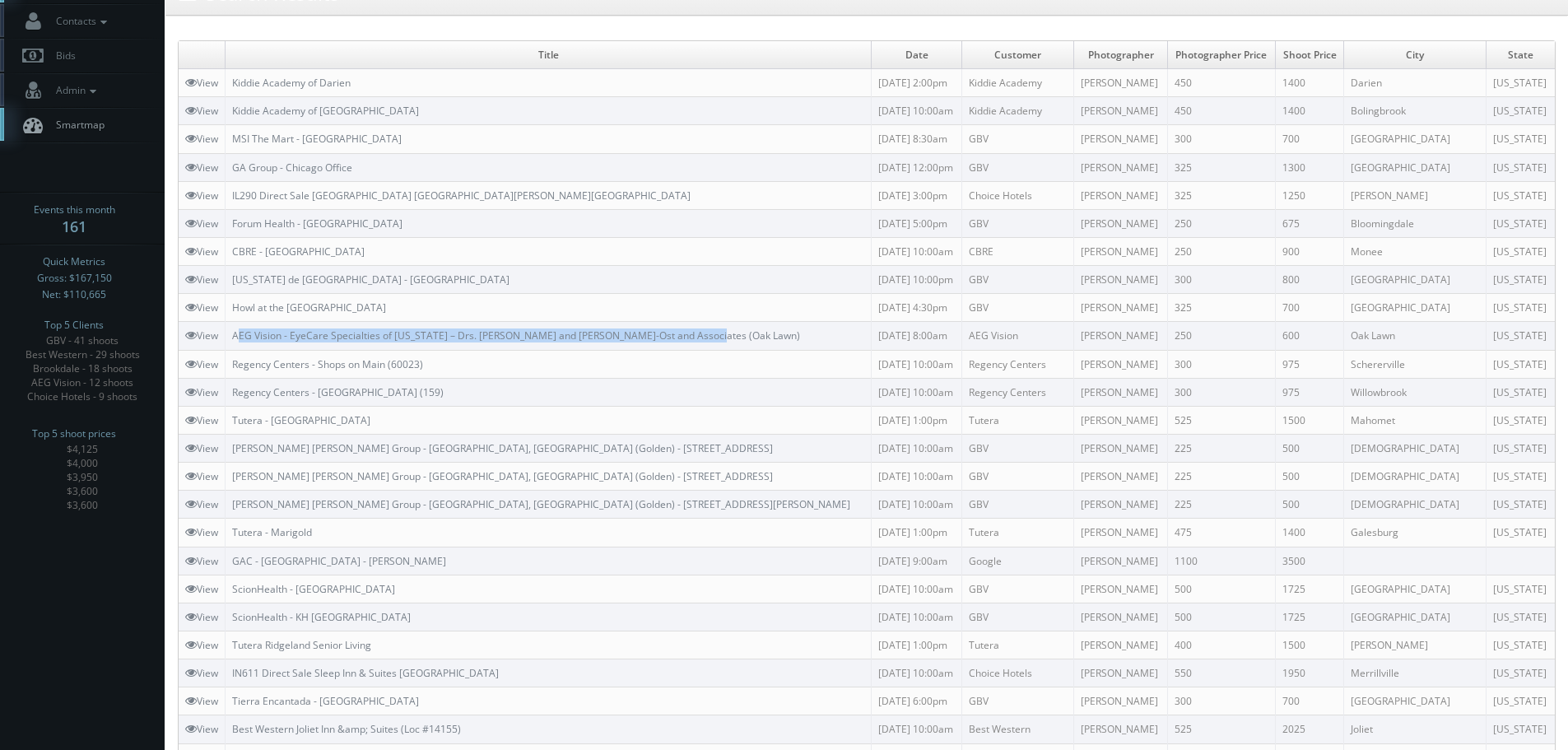
click at [236, 343] on td "AEG Vision - EyeCare Specialties of Illinois – Drs. Leahy and DiSalvo-Ost and A…" at bounding box center [548, 336] width 646 height 28
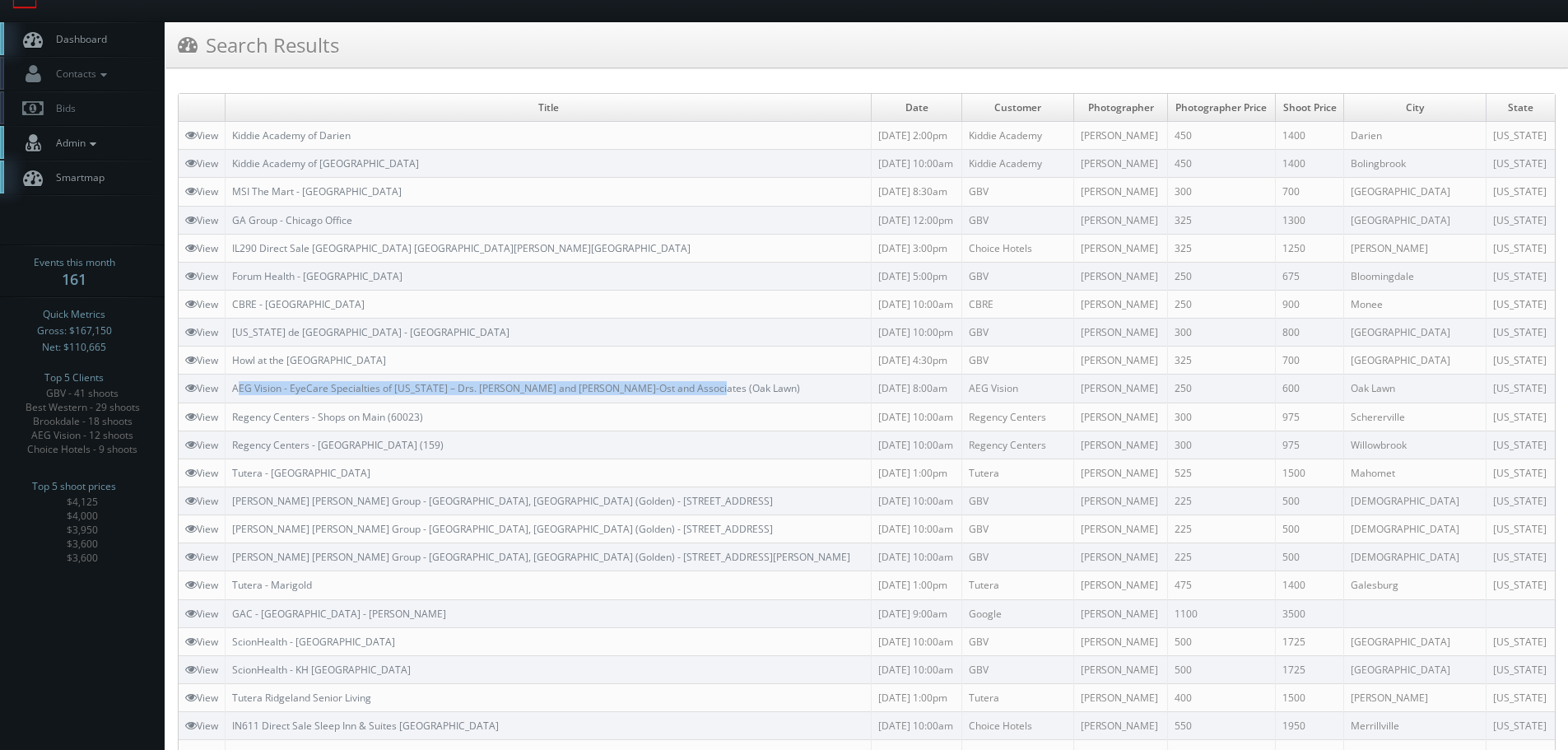
scroll to position [0, 0]
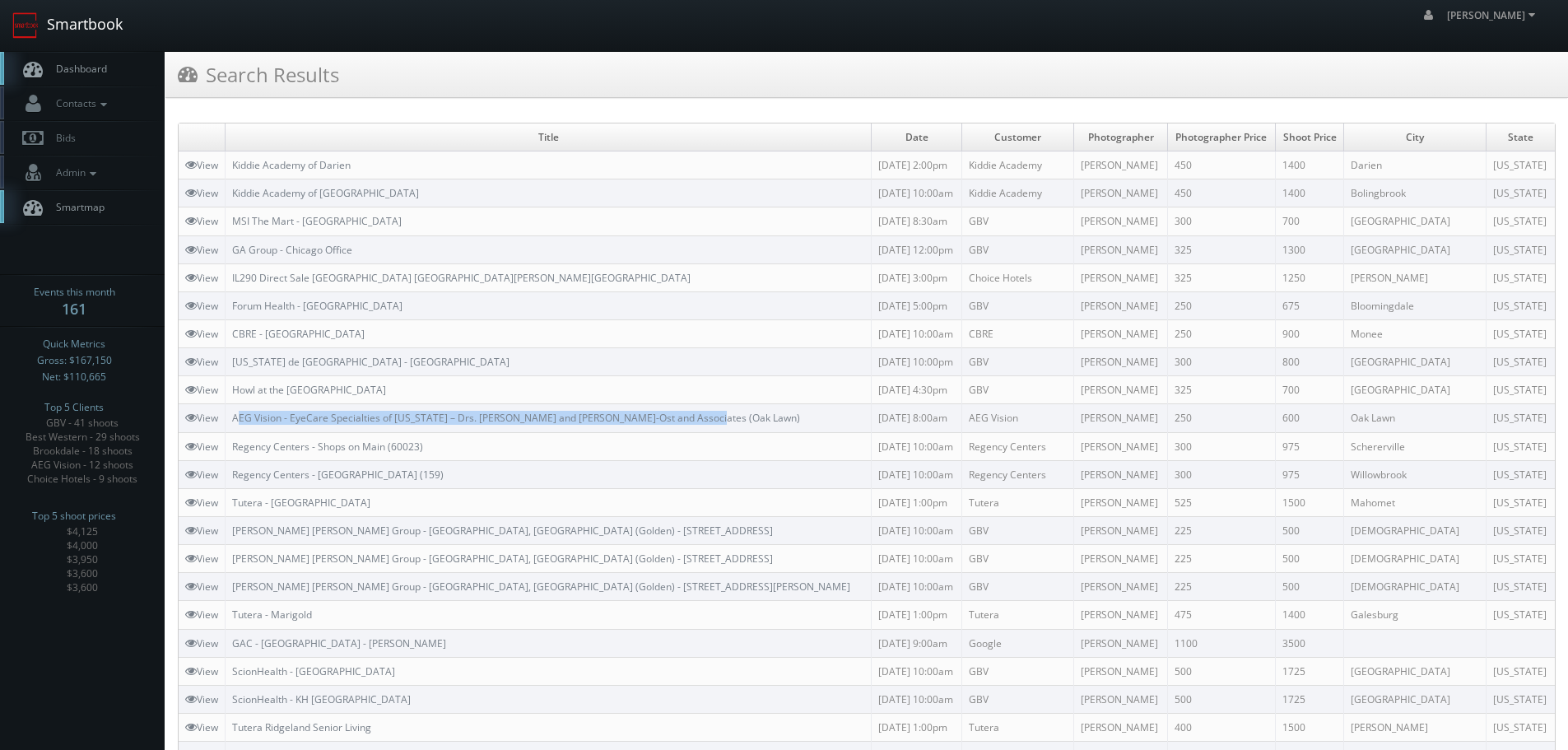
click at [103, 7] on link "Smartbook" at bounding box center [67, 25] width 135 height 51
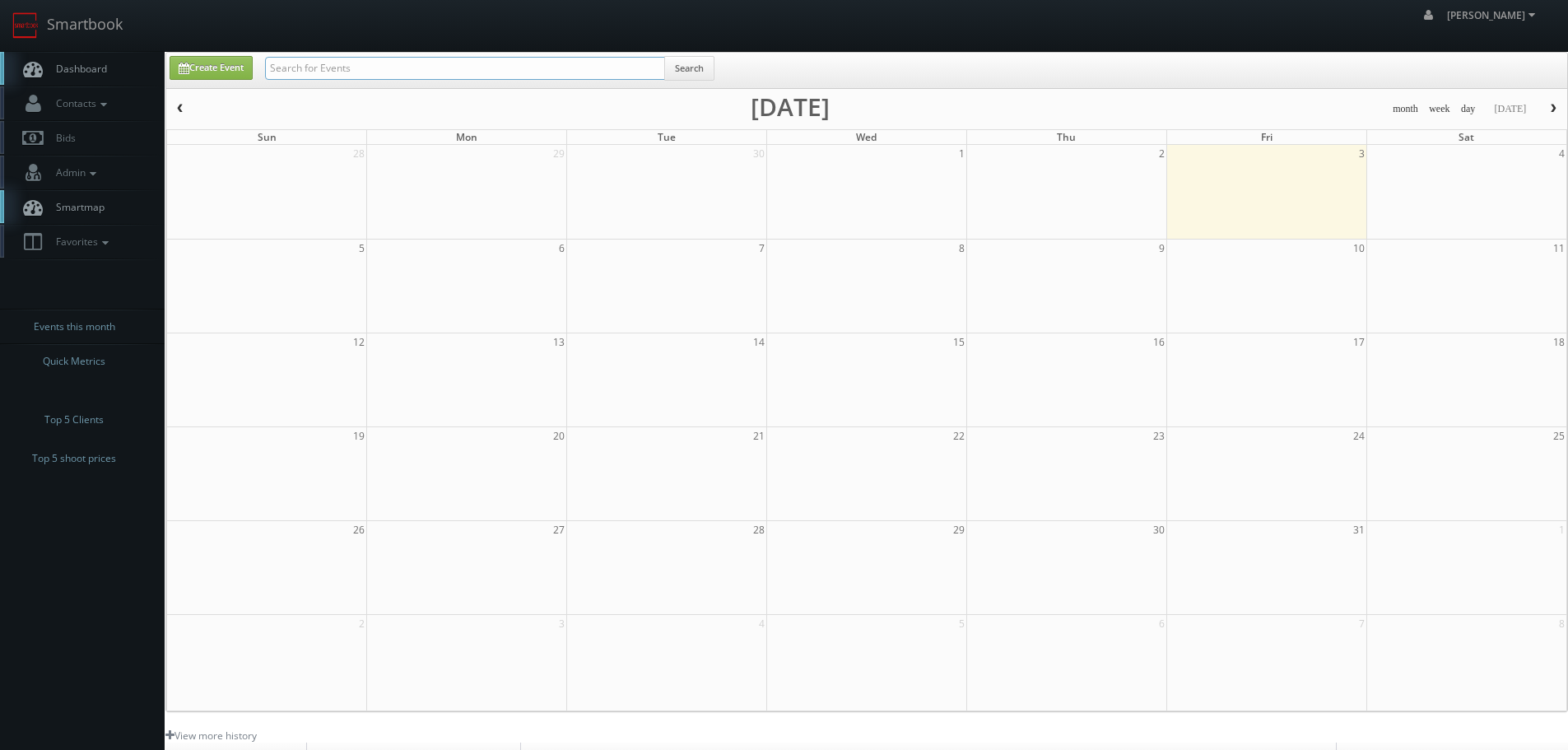
drag, startPoint x: 0, startPoint y: 0, endPoint x: 394, endPoint y: 57, distance: 398.1
click at [394, 57] on input "text" at bounding box center [465, 68] width 400 height 23
type input "dailey"
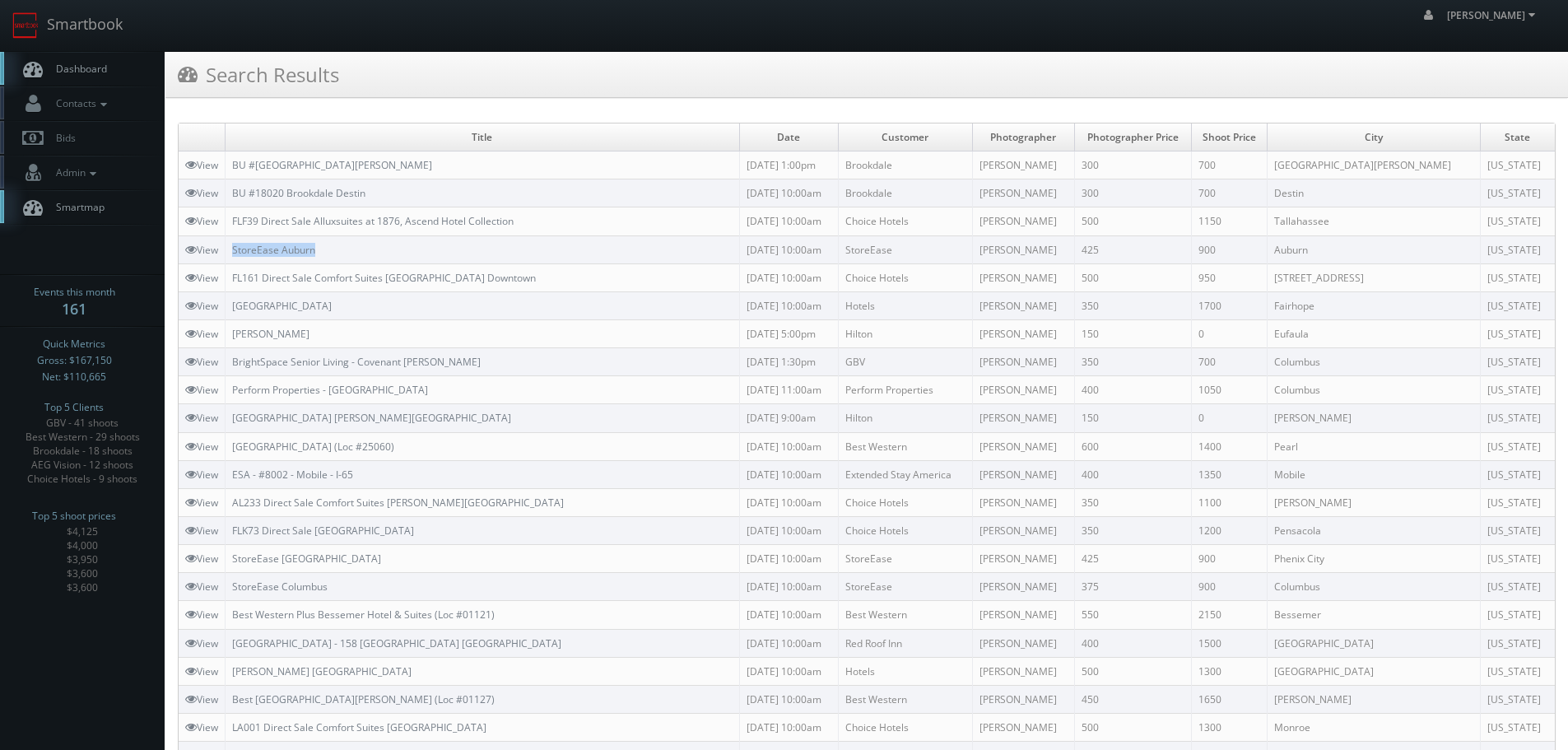
copy link "StoreEase Auburn"
drag, startPoint x: 300, startPoint y: 254, endPoint x: 232, endPoint y: 251, distance: 68.1
click at [232, 251] on td "StoreEase Auburn" at bounding box center [482, 249] width 514 height 28
copy link "StoreEase Auburn"
click at [100, 25] on link "Smartbook" at bounding box center [67, 25] width 135 height 51
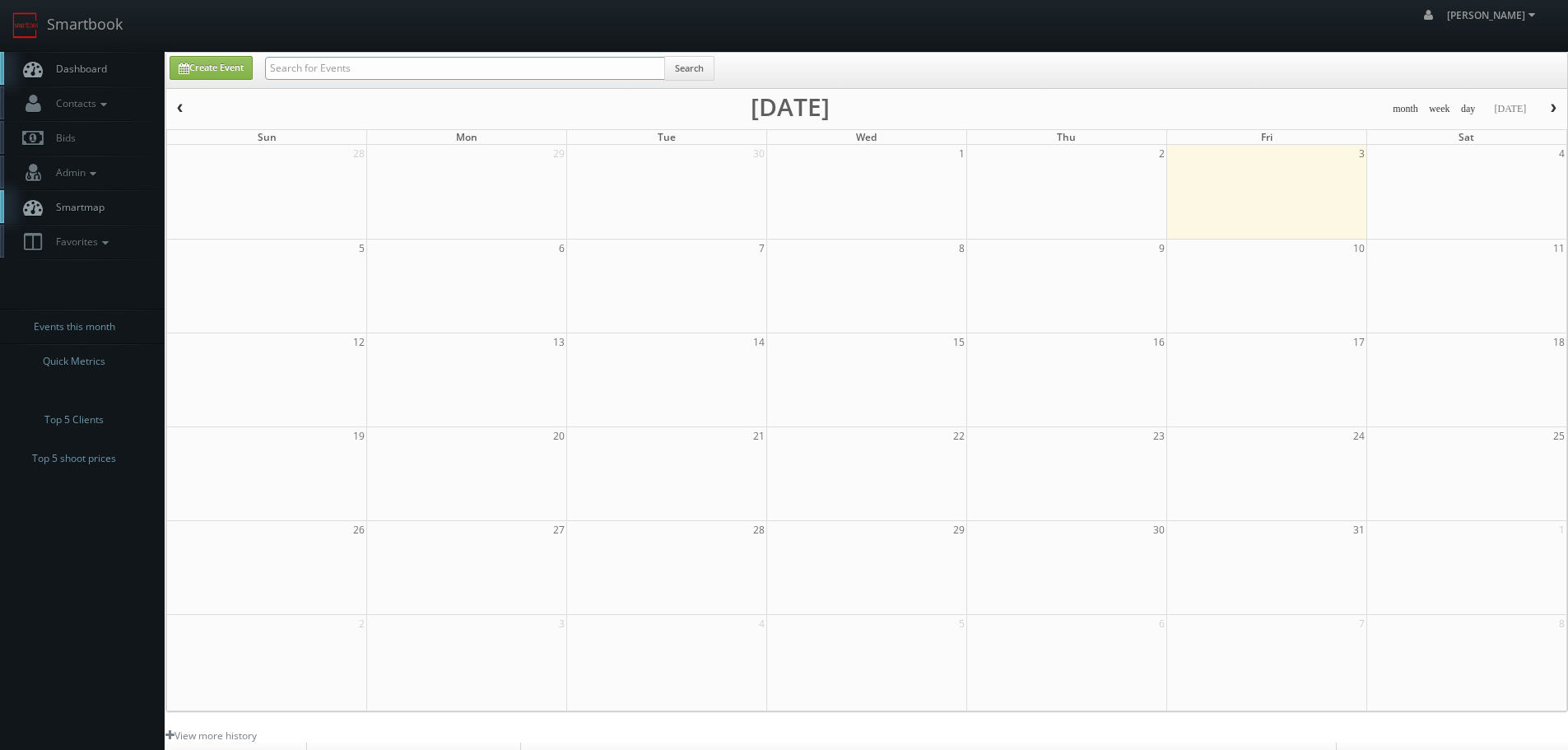
click at [309, 67] on input "text" at bounding box center [465, 68] width 400 height 23
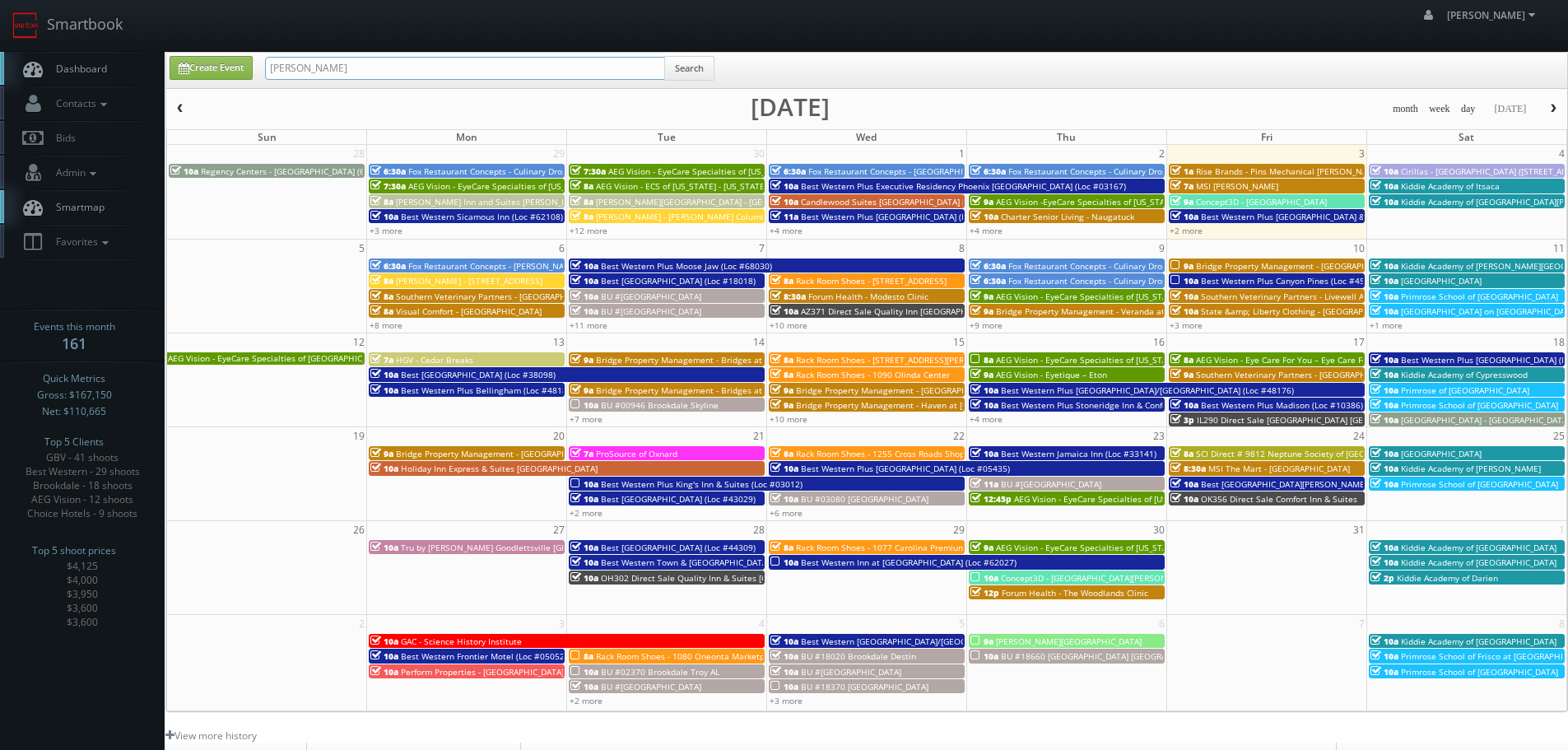
type input "[PERSON_NAME]"
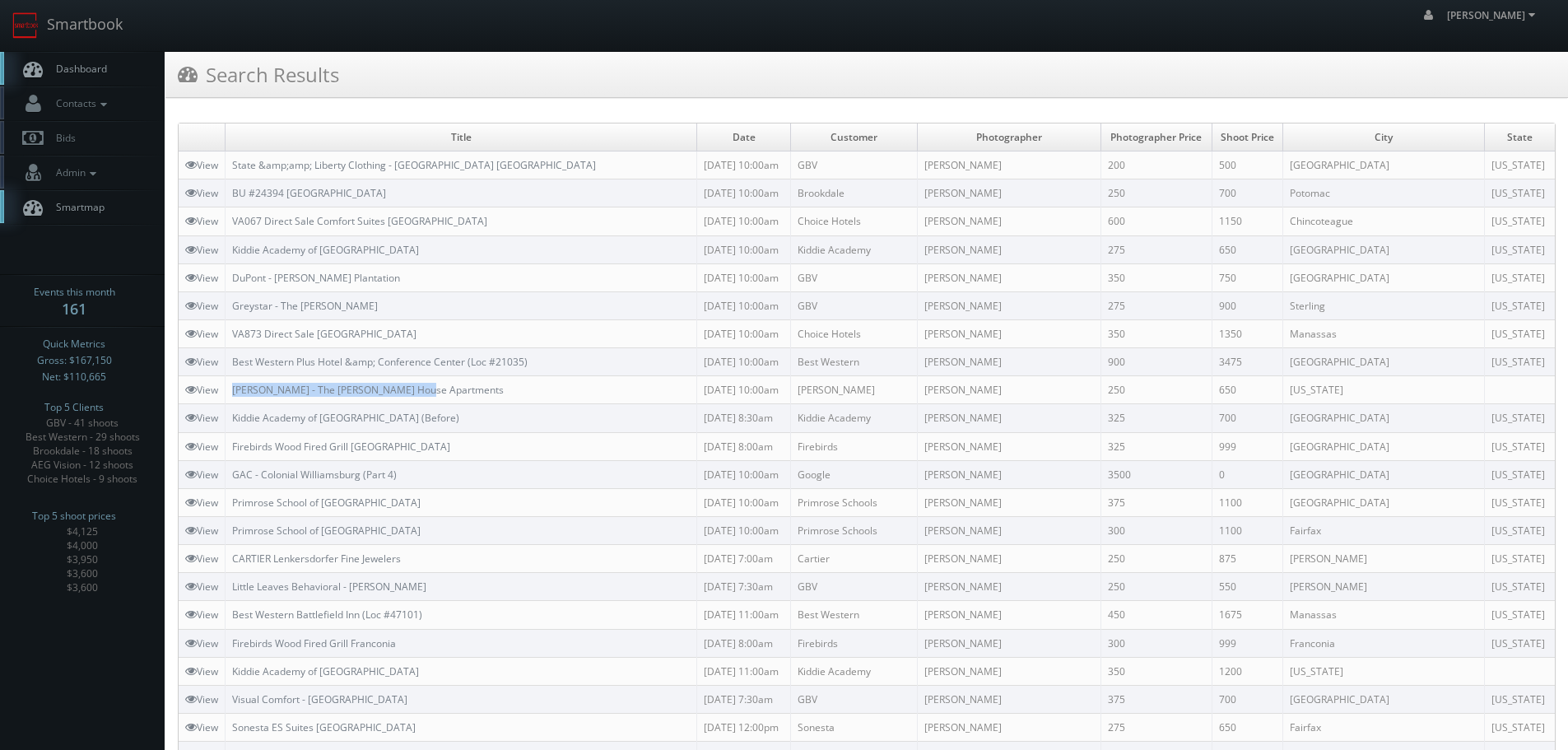
drag, startPoint x: 484, startPoint y: 392, endPoint x: 233, endPoint y: 376, distance: 251.5
click at [233, 376] on td "Kushner - The Glover House Apartments" at bounding box center [461, 390] width 472 height 28
copy link "Kushner - The Glover House Apartments"
copy link "Best Western Plus Hotel &amp; Conference Center (Loc #21035)"
drag, startPoint x: 545, startPoint y: 357, endPoint x: 229, endPoint y: 370, distance: 316.3
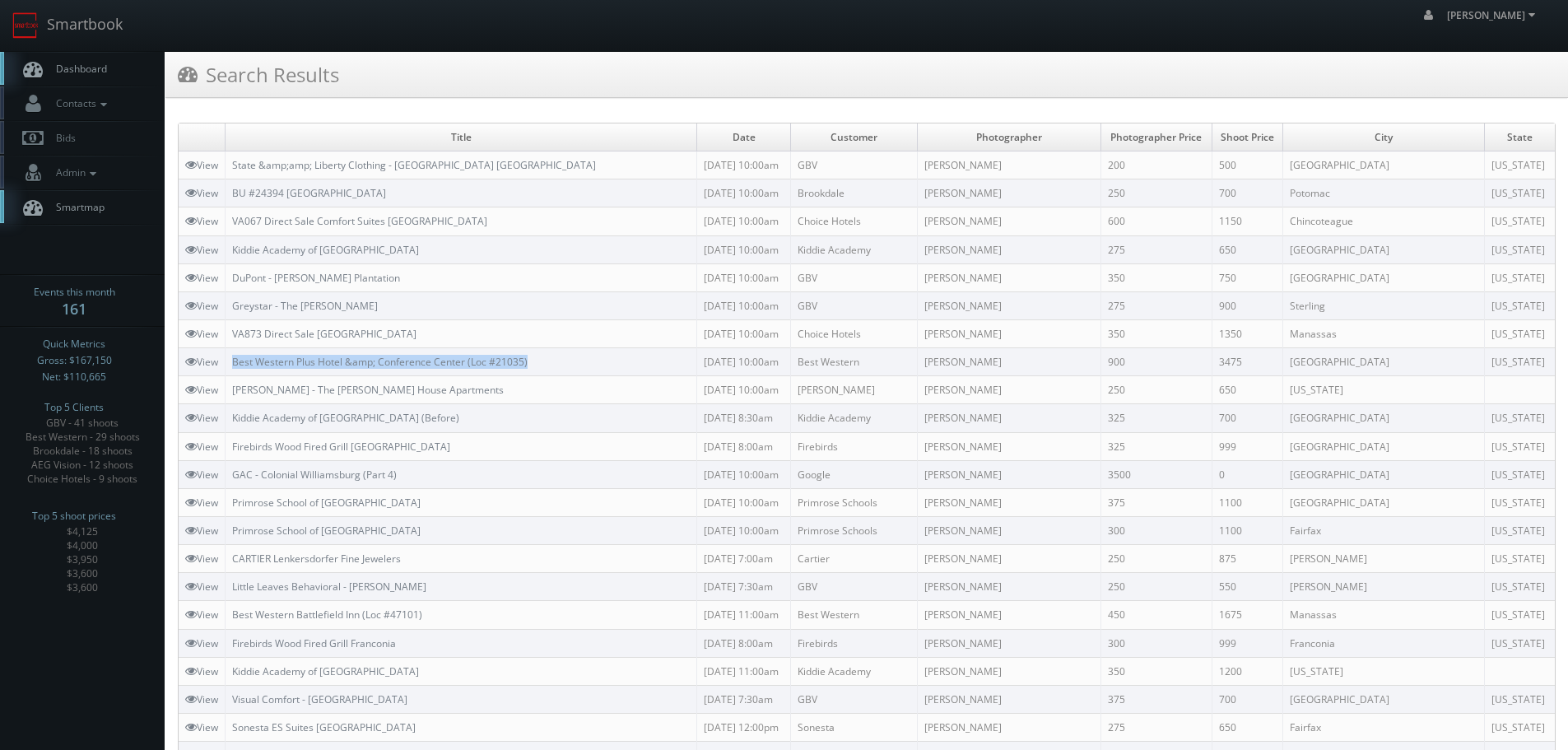
click at [229, 370] on td "Best Western Plus Hotel &amp; Conference Center (Loc #21035)" at bounding box center [461, 362] width 472 height 28
click at [110, 20] on link "Smartbook" at bounding box center [67, 25] width 135 height 51
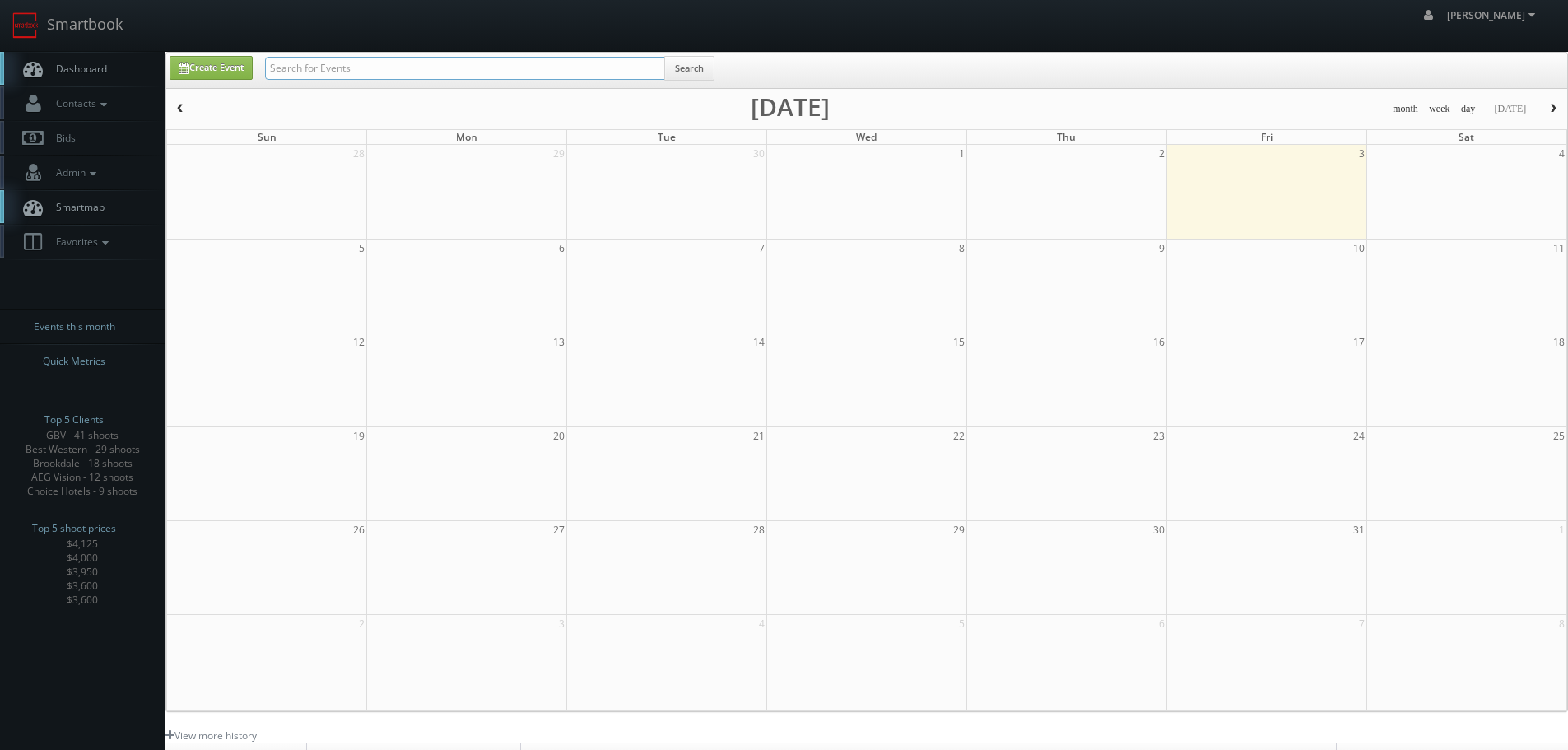
click at [322, 59] on input "text" at bounding box center [465, 68] width 400 height 23
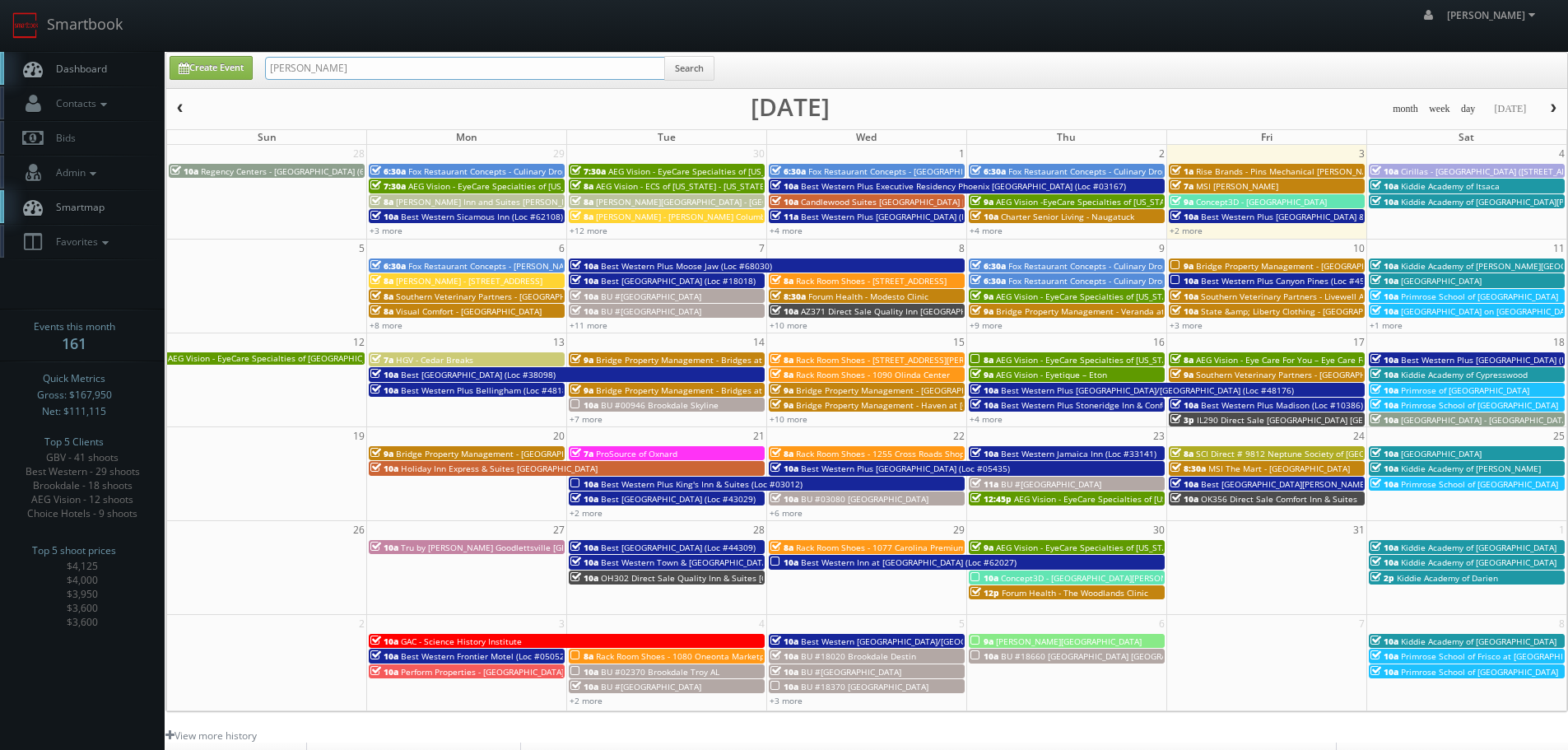
type input "corsaro"
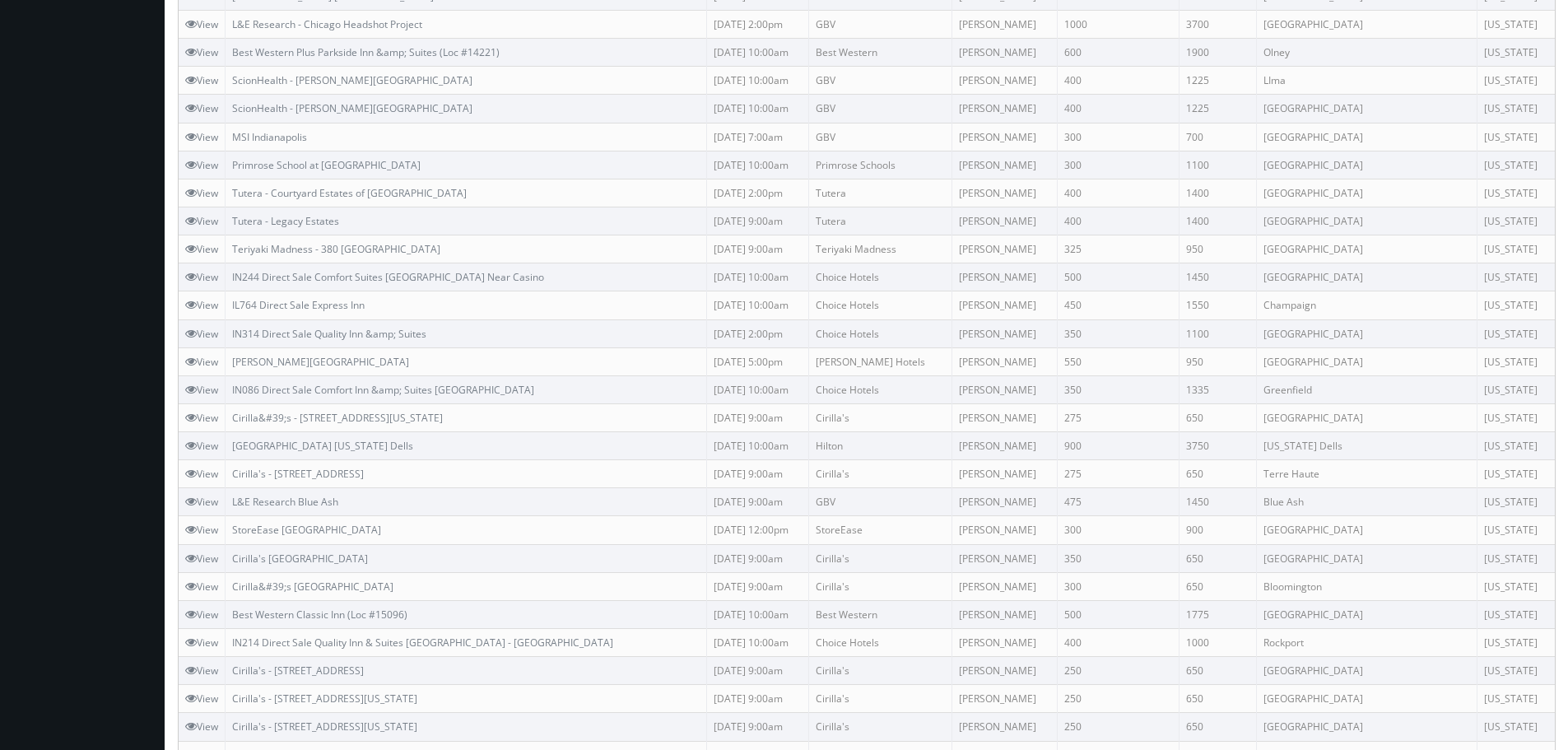
scroll to position [860, 0]
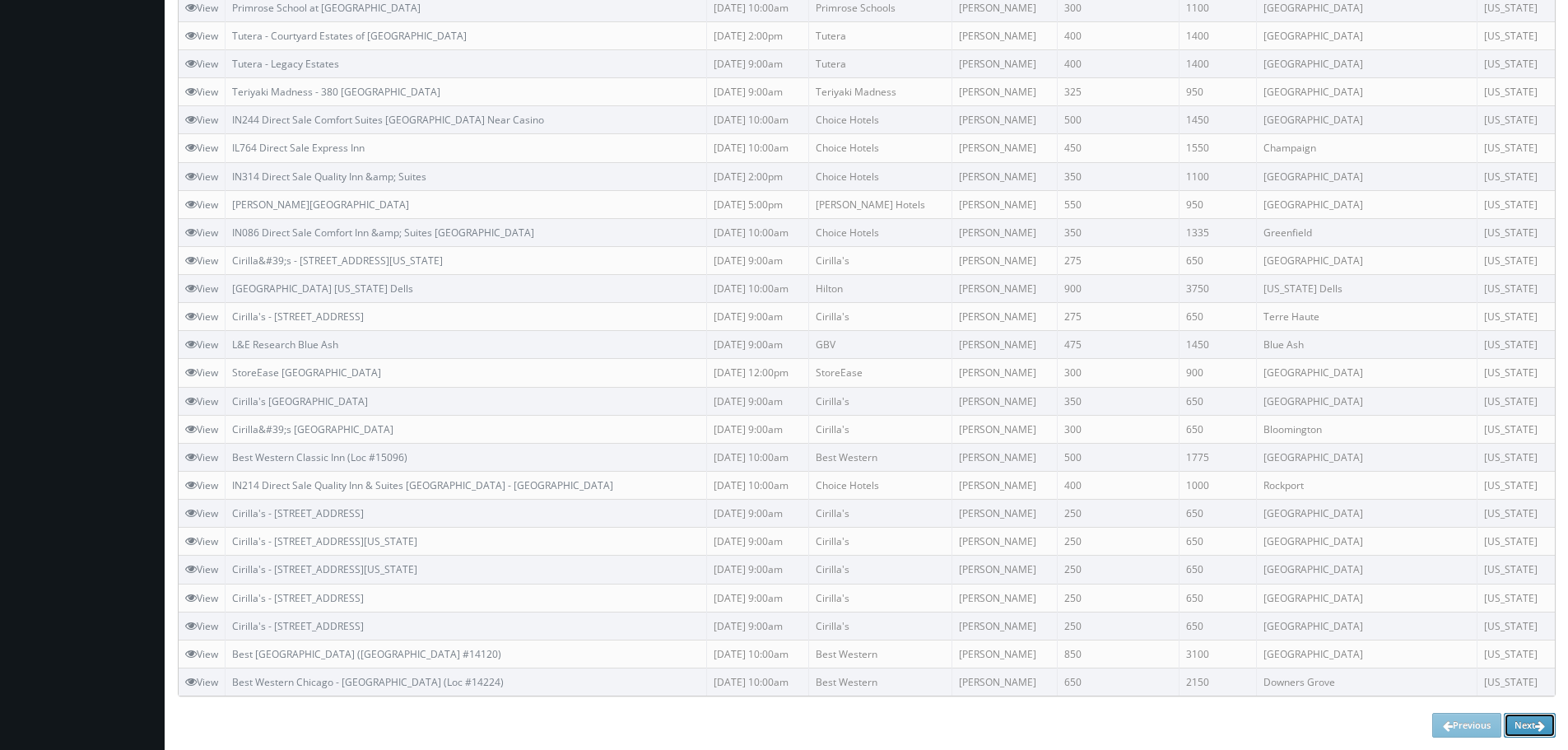
click at [1521, 726] on link "Next" at bounding box center [1530, 725] width 52 height 25
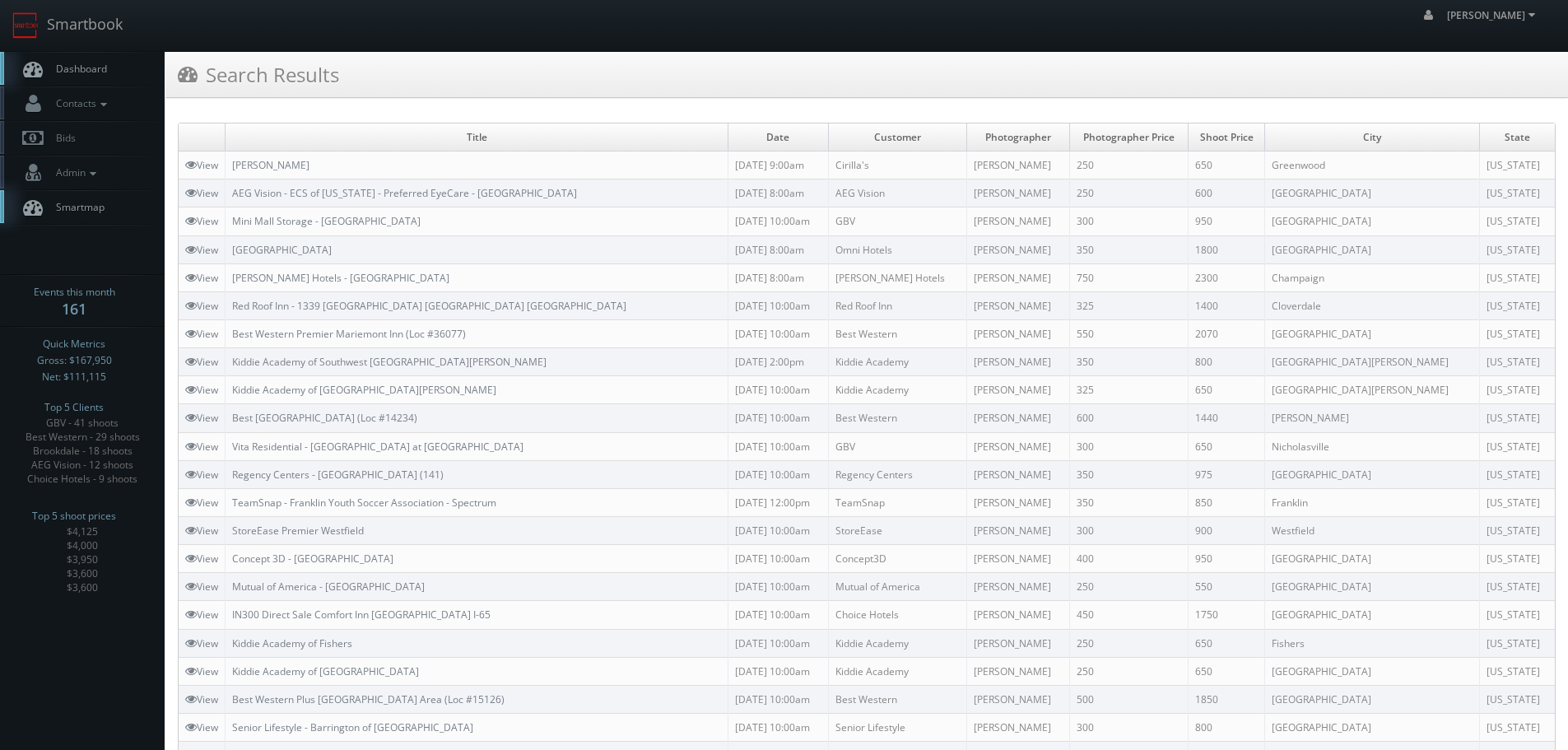
copy tr "Cirilla's - Greenwood"
drag, startPoint x: 342, startPoint y: 164, endPoint x: 226, endPoint y: 169, distance: 116.1
click at [226, 169] on tr "View Cirilla's - Greenwood 01/20/2025 9:00am Cirilla's Matthew Corsaro 250 650 …" at bounding box center [867, 165] width 1376 height 28
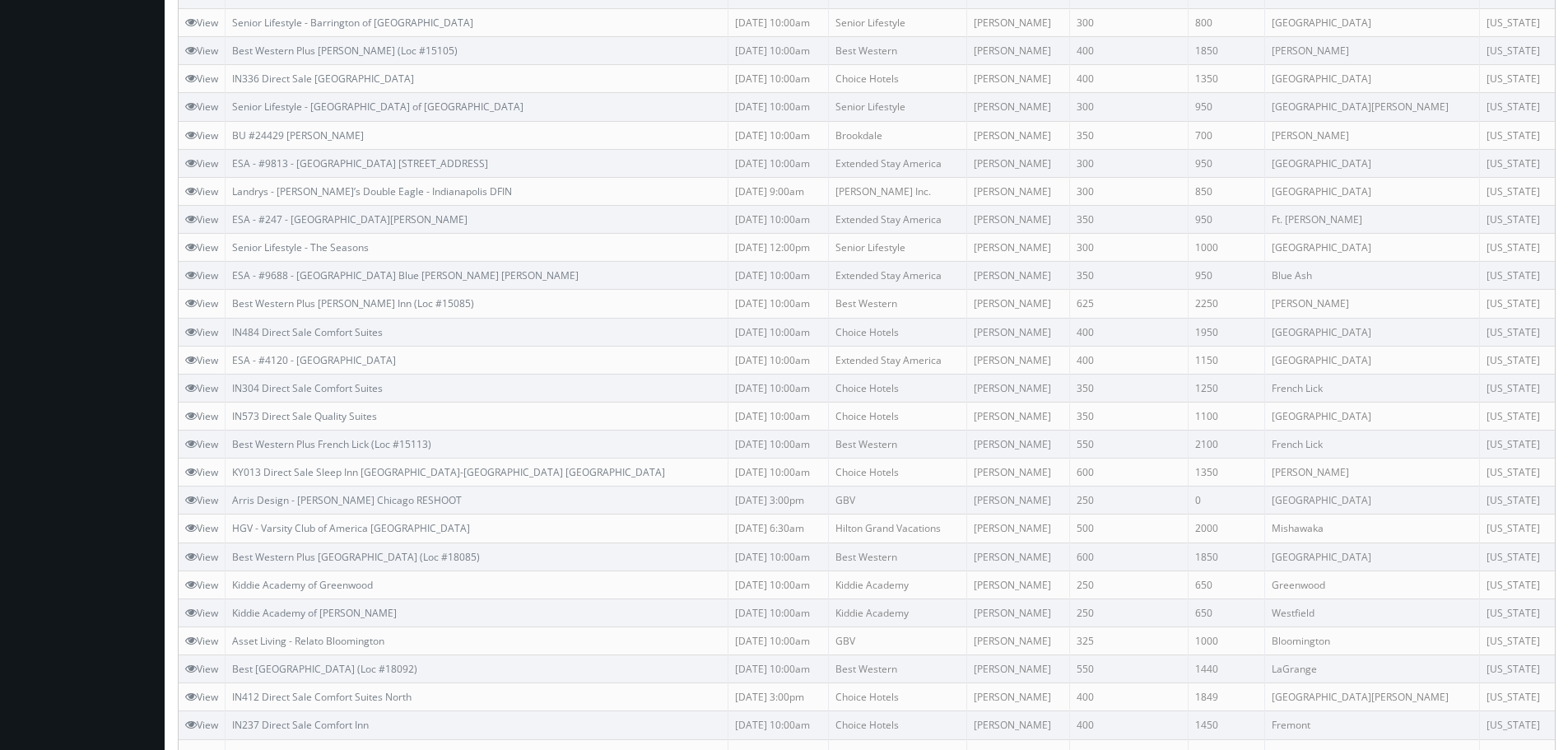
scroll to position [860, 0]
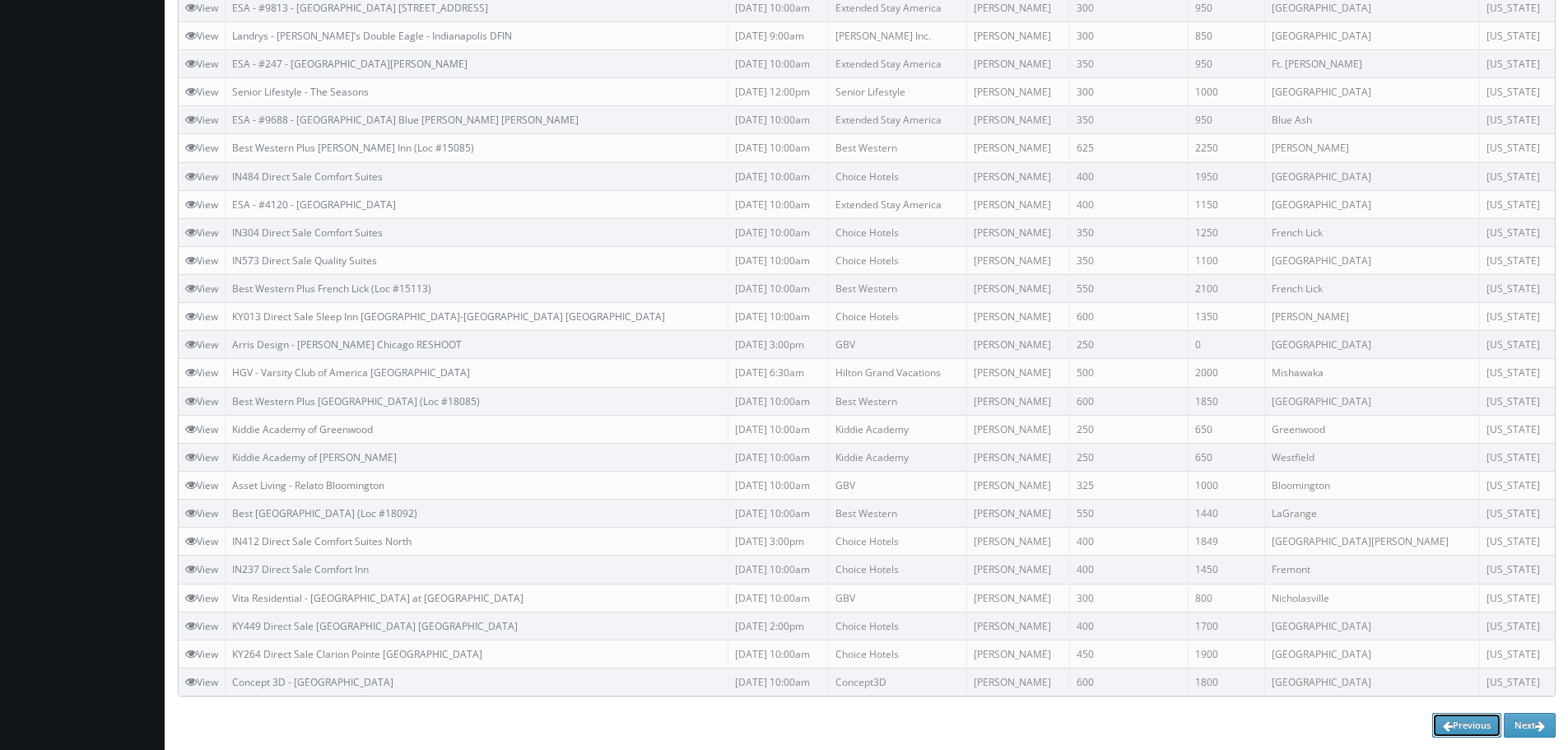
click at [1471, 726] on link "Previous" at bounding box center [1467, 725] width 69 height 25
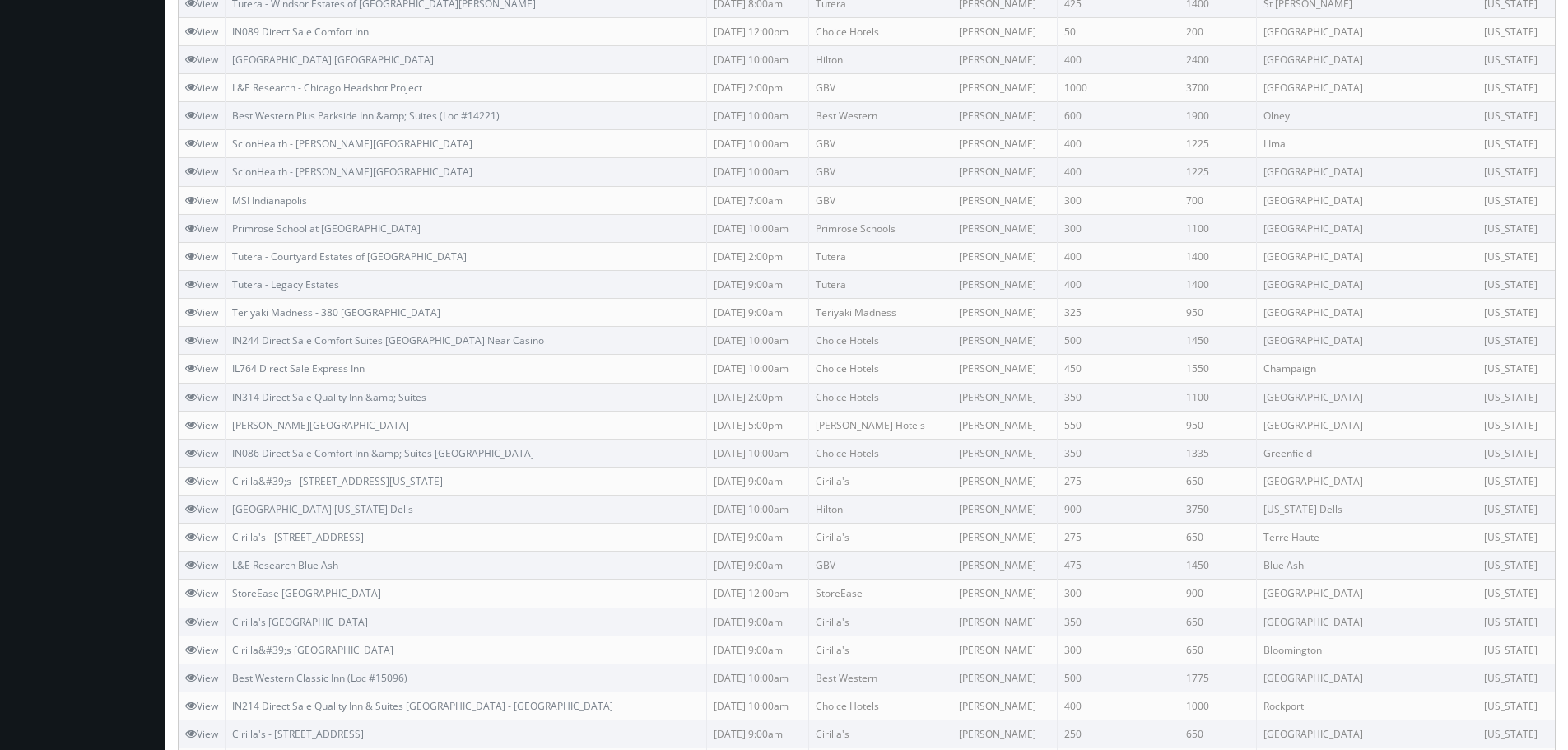
scroll to position [860, 0]
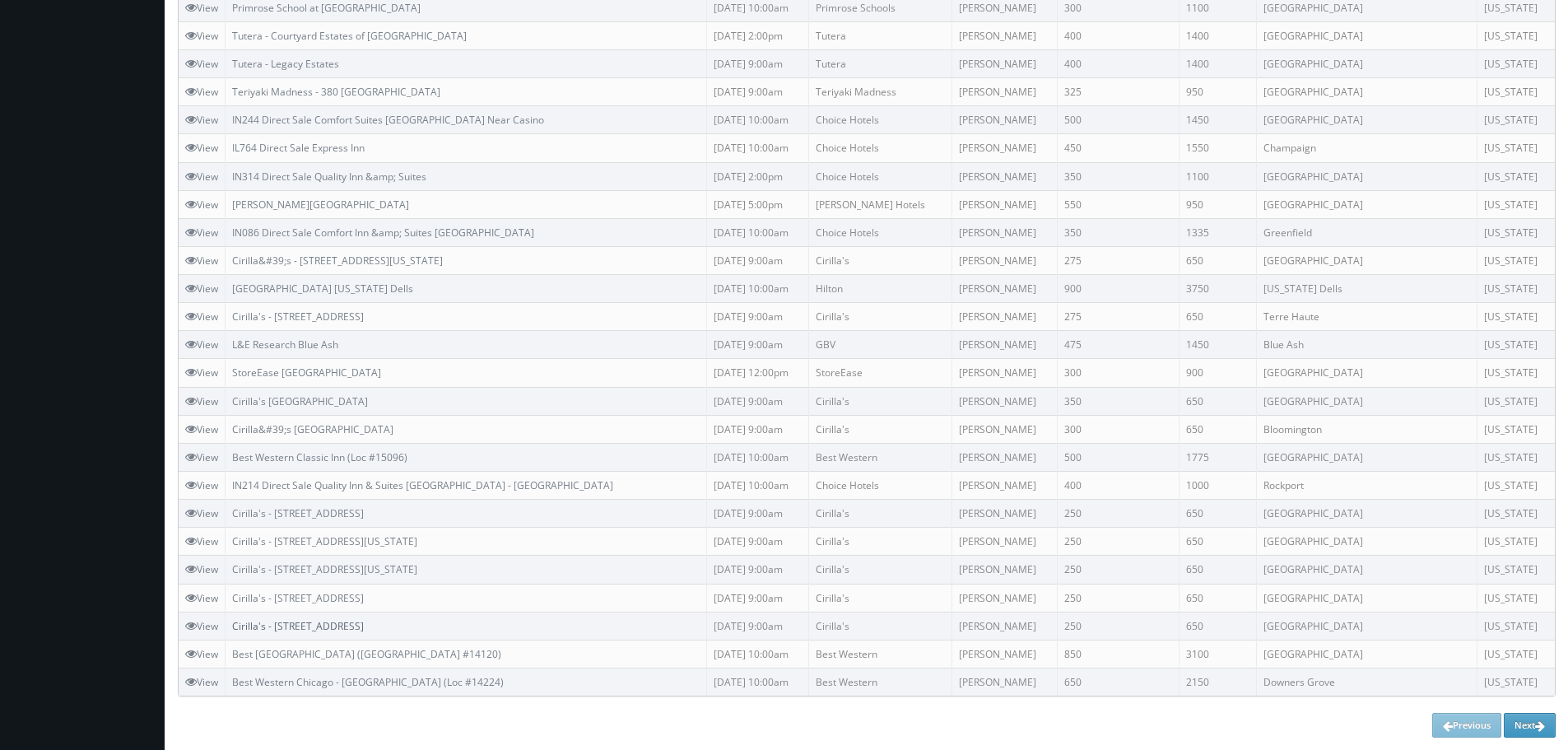
copy link "Cirilla's - [STREET_ADDRESS]"
drag, startPoint x: 426, startPoint y: 625, endPoint x: 238, endPoint y: 621, distance: 188.0
click at [238, 625] on td "Cirilla's - [STREET_ADDRESS]" at bounding box center [466, 625] width 482 height 28
copy link "Cirilla's - [STREET_ADDRESS]"
drag, startPoint x: 396, startPoint y: 602, endPoint x: 238, endPoint y: 497, distance: 189.7
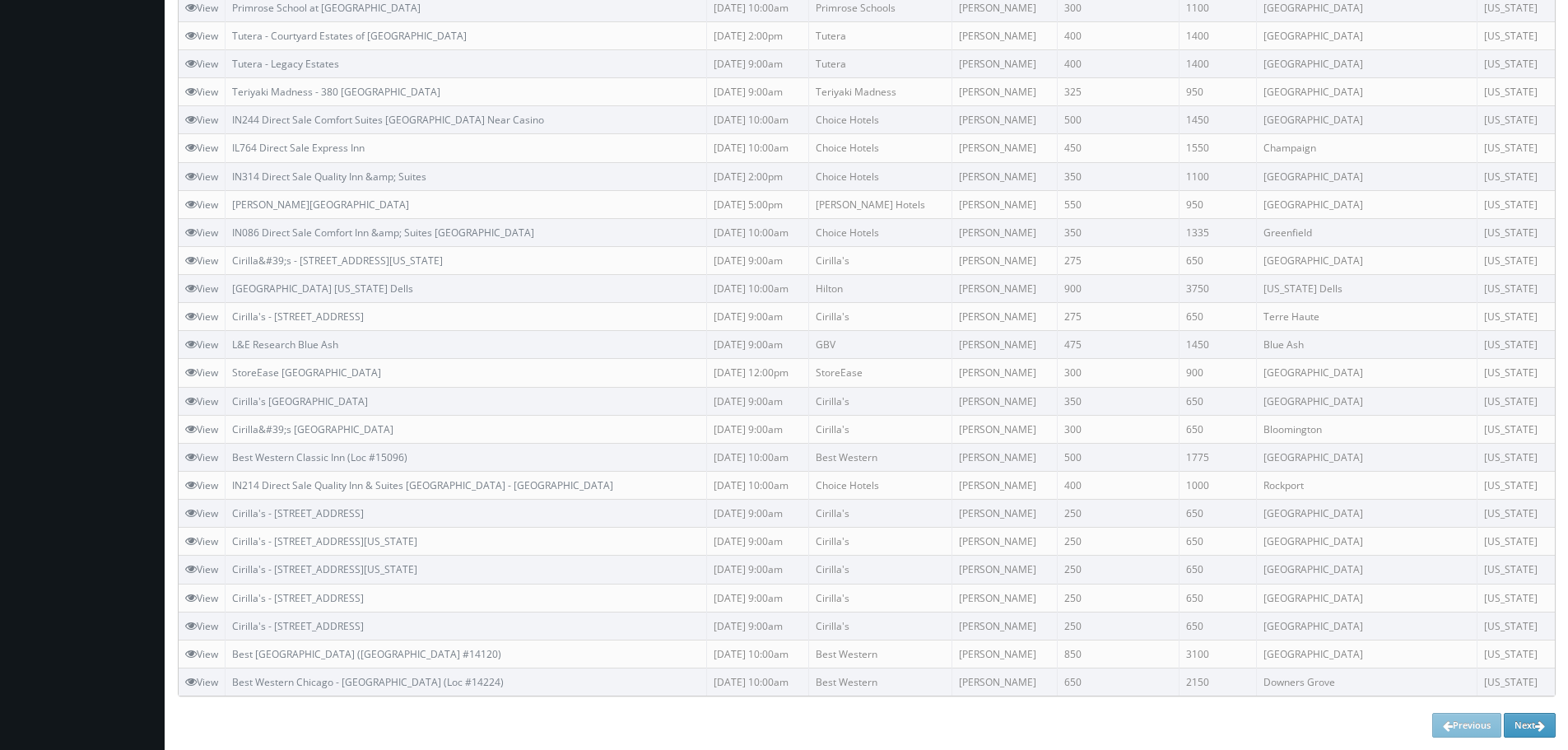
click at [234, 586] on td "Cirilla's - [STREET_ADDRESS]" at bounding box center [466, 597] width 482 height 28
copy link "Cirilla's - [STREET_ADDRESS][US_STATE]"
drag, startPoint x: 420, startPoint y: 569, endPoint x: 238, endPoint y: 561, distance: 182.2
click at [238, 561] on td "Cirilla's - [STREET_ADDRESS][US_STATE]" at bounding box center [466, 570] width 482 height 28
copy link "Cirilla's - [STREET_ADDRESS][US_STATE]"
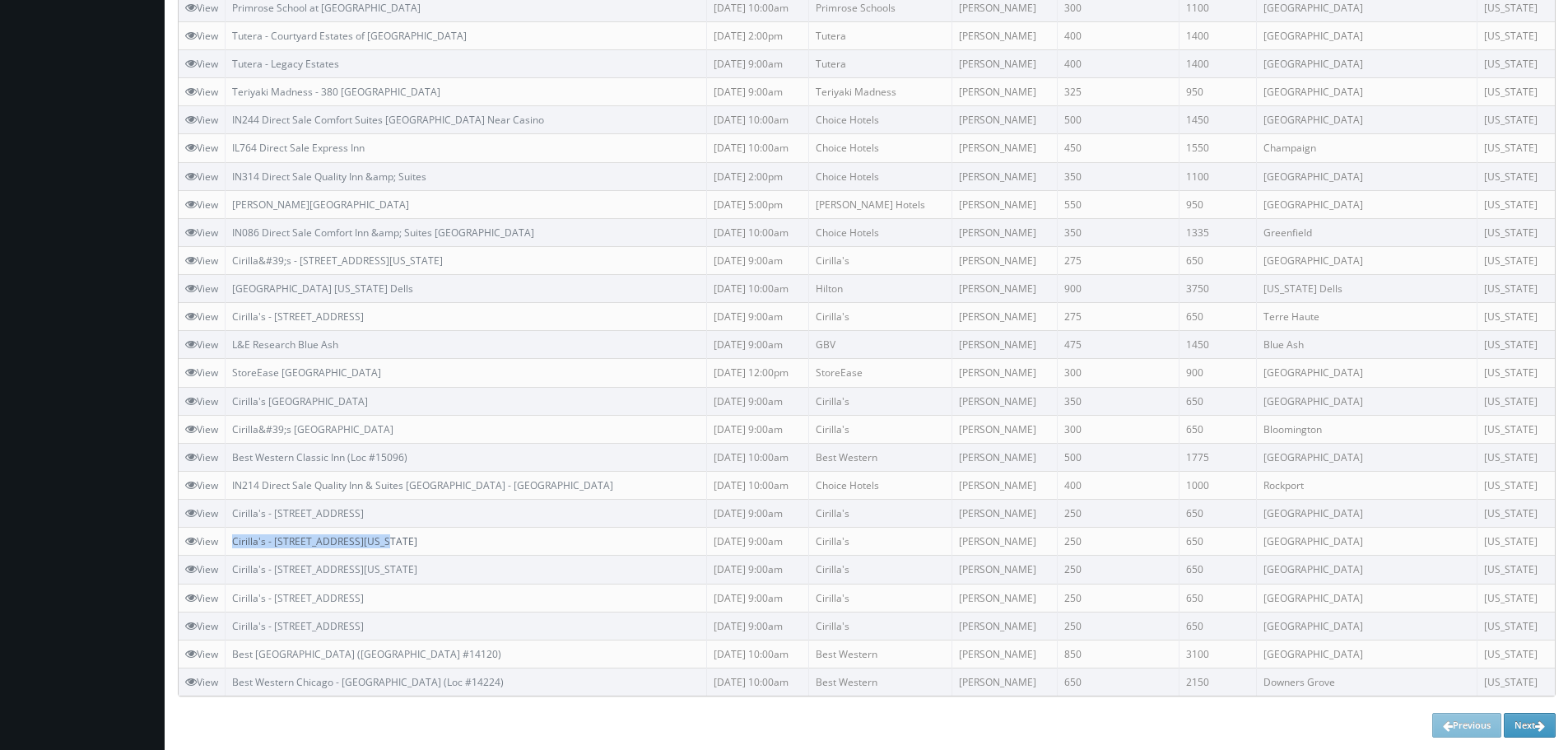
drag, startPoint x: 423, startPoint y: 539, endPoint x: 235, endPoint y: 537, distance: 188.0
click at [235, 537] on td "Cirilla's - [STREET_ADDRESS][US_STATE]" at bounding box center [466, 542] width 482 height 28
copy tr "Cirilla's - [STREET_ADDRESS]"
drag, startPoint x: 444, startPoint y: 511, endPoint x: 226, endPoint y: 512, distance: 218.0
click at [226, 514] on tr "View Cirilla's - [STREET_ADDRESS] [DATE] 9:00am Cirilla's [PERSON_NAME] 250 650…" at bounding box center [867, 513] width 1376 height 28
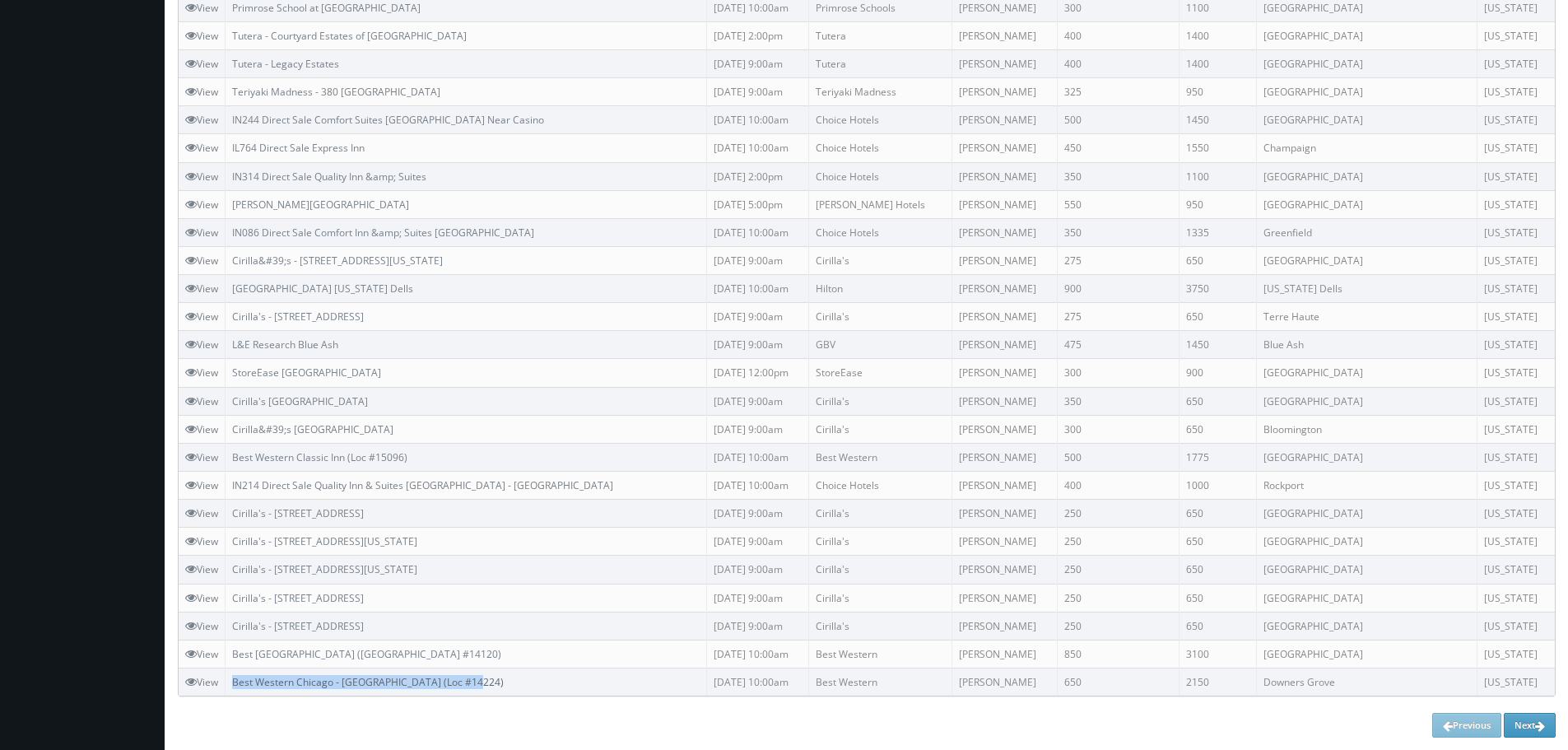
copy link "Best Western Chicago - [GEOGRAPHIC_DATA] (Loc #14224)"
drag, startPoint x: 527, startPoint y: 679, endPoint x: 235, endPoint y: 676, distance: 292.0
click at [235, 676] on td "Best Western Chicago - [GEOGRAPHIC_DATA] (Loc #14224)" at bounding box center [466, 682] width 482 height 28
copy link "Best [GEOGRAPHIC_DATA] ([GEOGRAPHIC_DATA] #14120)"
drag, startPoint x: 476, startPoint y: 659, endPoint x: 230, endPoint y: 559, distance: 265.5
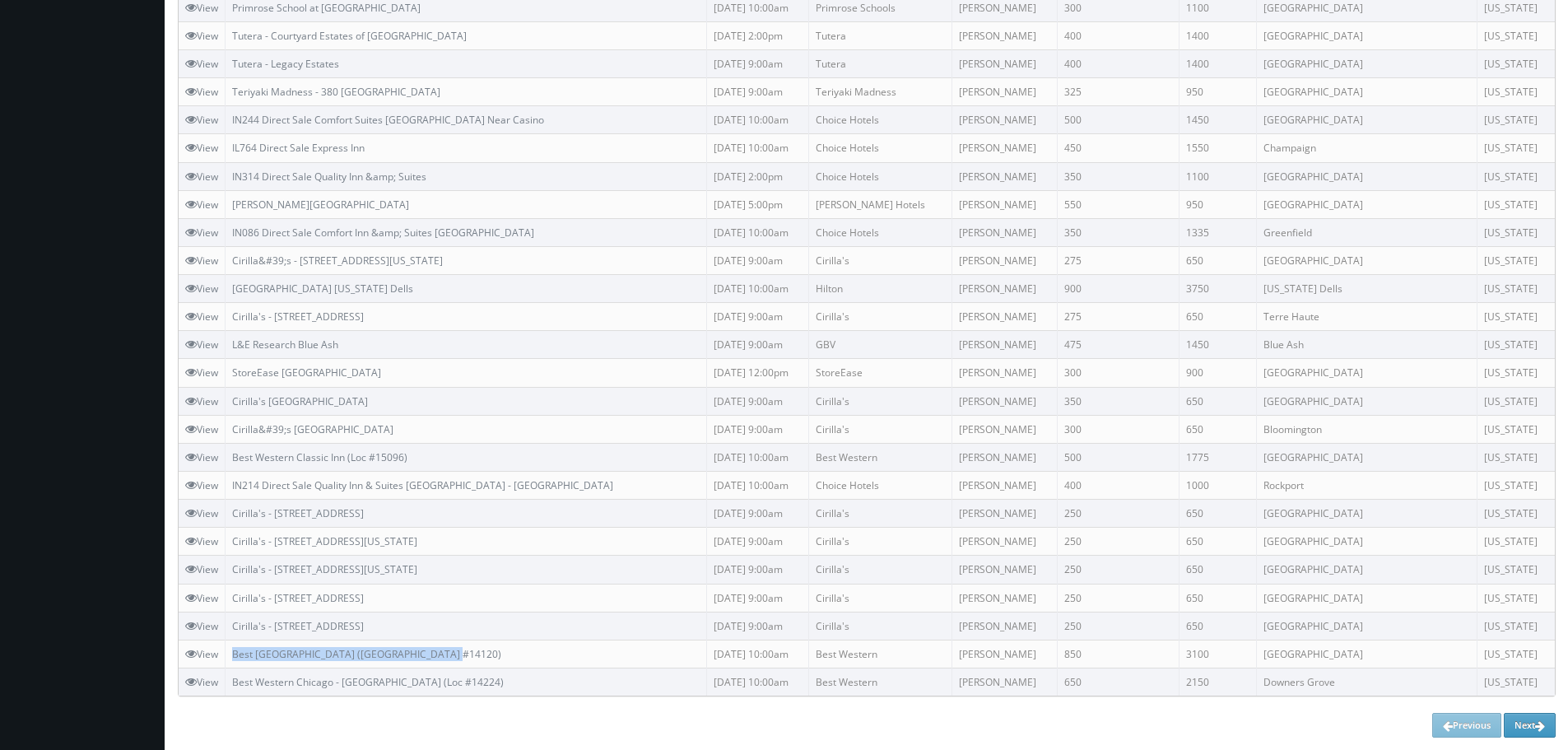
click at [230, 649] on td "Best [GEOGRAPHIC_DATA] ([GEOGRAPHIC_DATA] #14120)" at bounding box center [466, 654] width 482 height 28
copy link "Cirilla's - [STREET_ADDRESS]"
drag, startPoint x: 410, startPoint y: 311, endPoint x: 237, endPoint y: 319, distance: 173.2
click at [237, 319] on td "Cirilla's - [STREET_ADDRESS]" at bounding box center [466, 317] width 482 height 28
click at [395, 339] on td "L&E Research Blue Ash" at bounding box center [466, 345] width 482 height 28
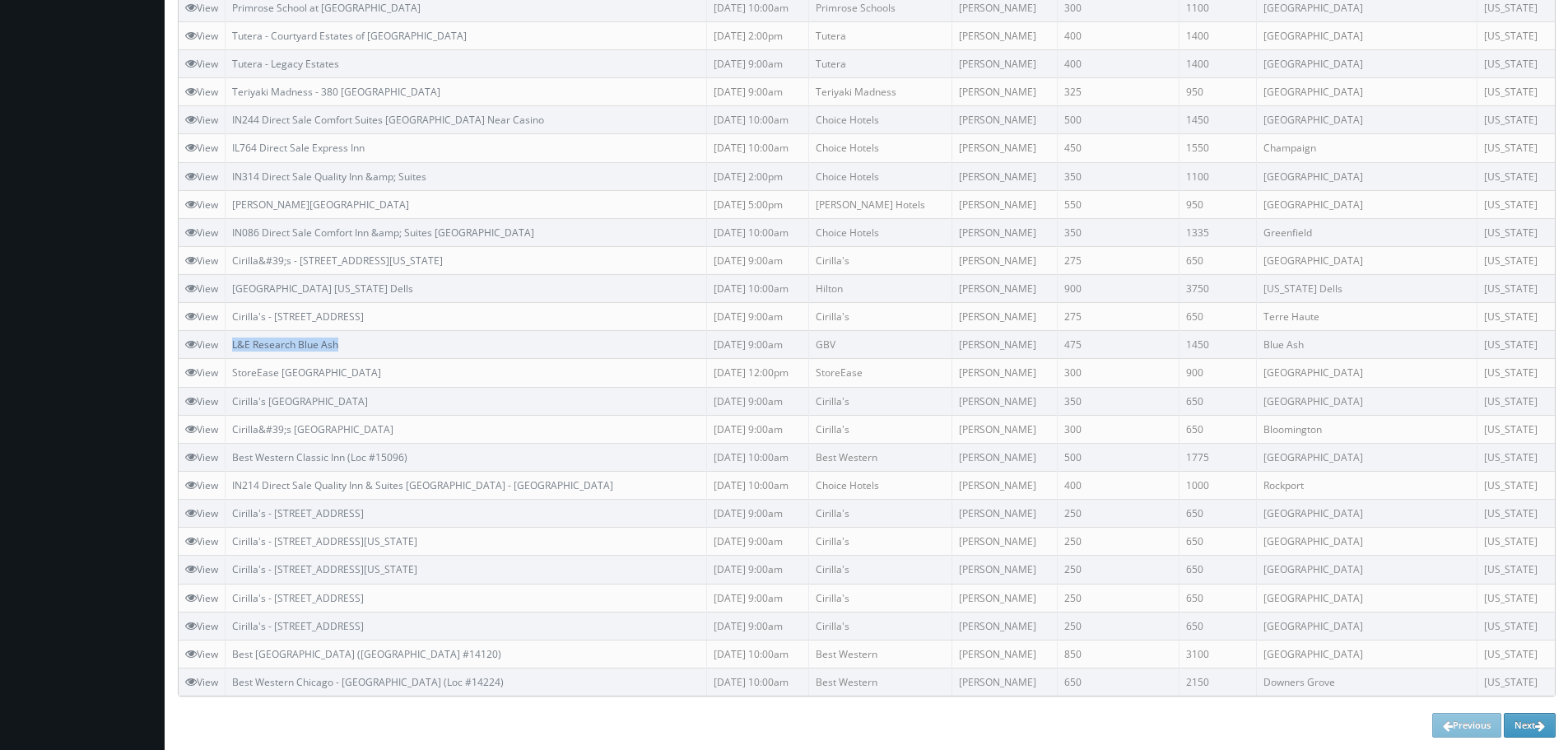
copy link "L&E Research Blue Ash"
drag, startPoint x: 395, startPoint y: 340, endPoint x: 234, endPoint y: 340, distance: 161.0
click at [234, 340] on td "L&E Research Blue Ash" at bounding box center [466, 345] width 482 height 28
copy link "[PERSON_NAME][GEOGRAPHIC_DATA]"
drag, startPoint x: 419, startPoint y: 198, endPoint x: 237, endPoint y: 196, distance: 182.0
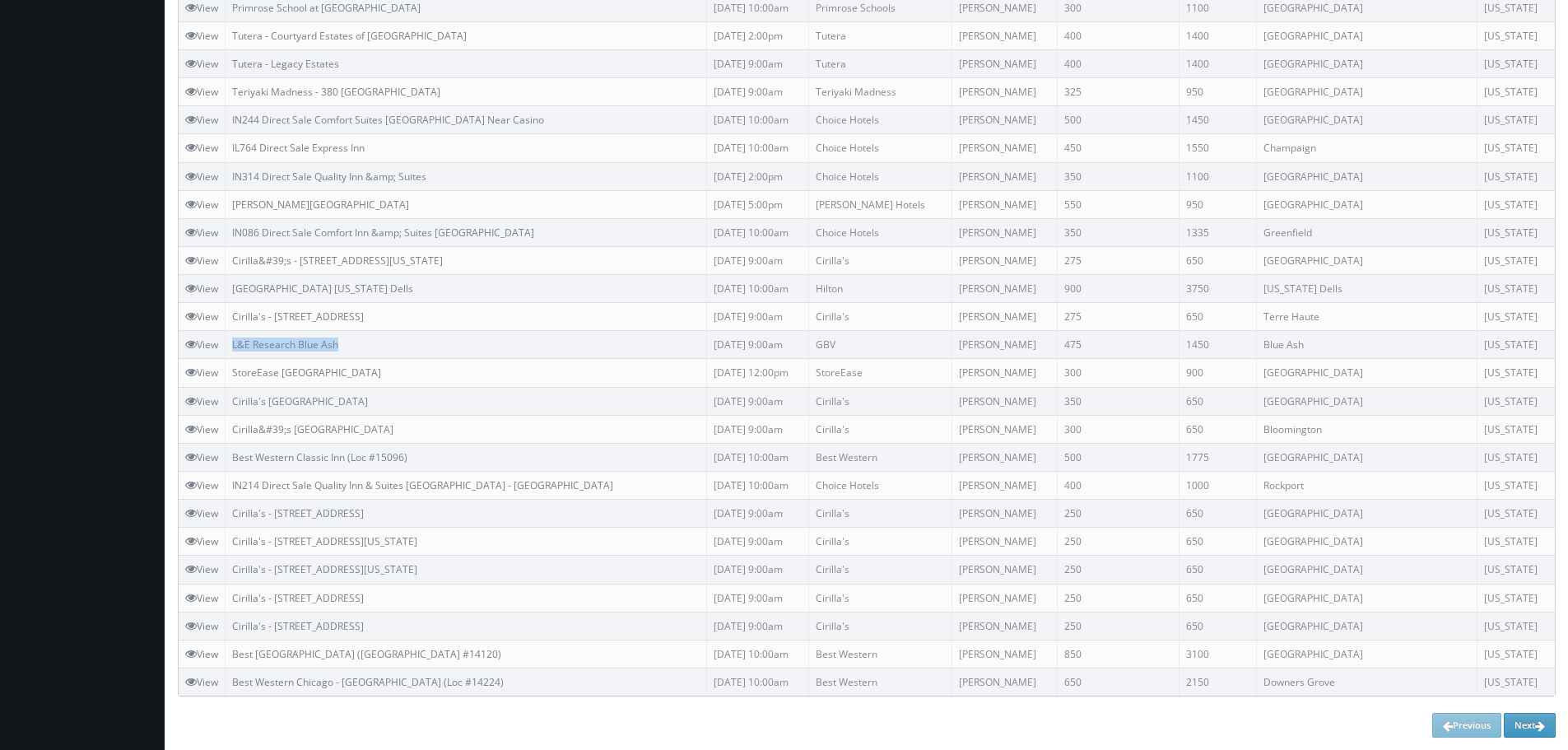
click at [237, 196] on td "[PERSON_NAME][GEOGRAPHIC_DATA]" at bounding box center [466, 204] width 482 height 28
